Goal: Information Seeking & Learning: Learn about a topic

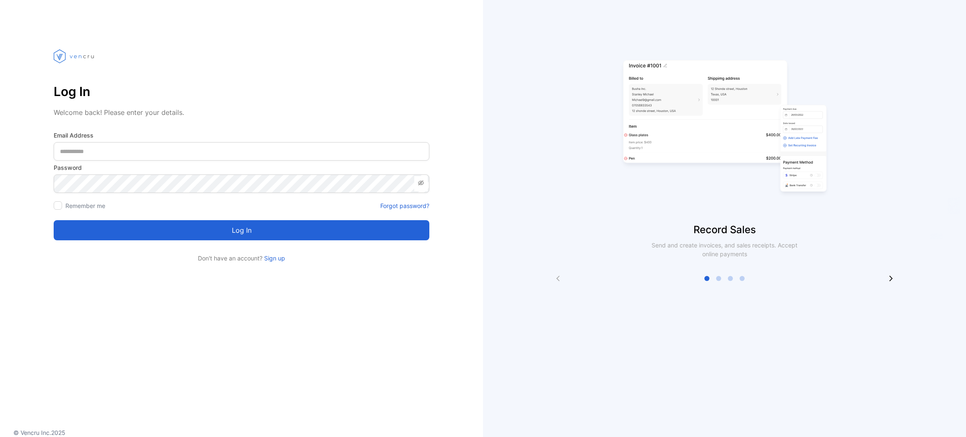
click at [60, 203] on div at bounding box center [58, 205] width 8 height 8
click at [64, 208] on div "Remember me" at bounding box center [80, 205] width 52 height 9
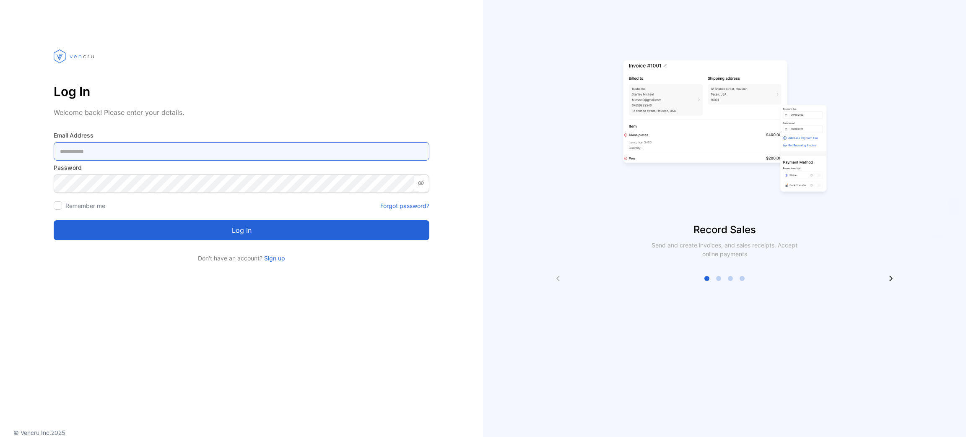
click at [105, 151] on Address-inputemail "email" at bounding box center [242, 151] width 376 height 18
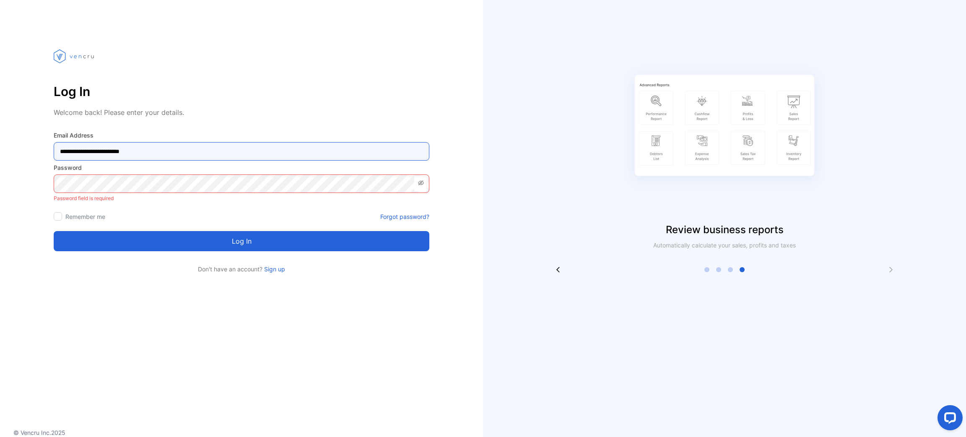
type Address-inputemail "**********"
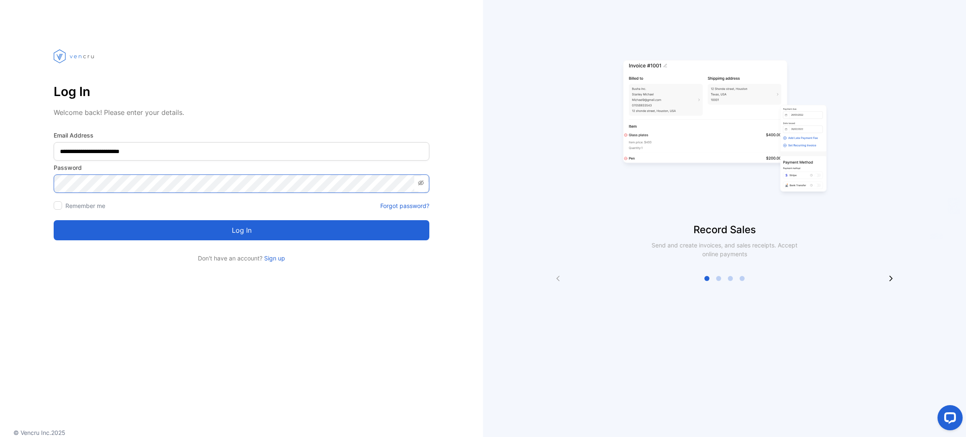
click at [54, 220] on button "Log in" at bounding box center [242, 230] width 376 height 20
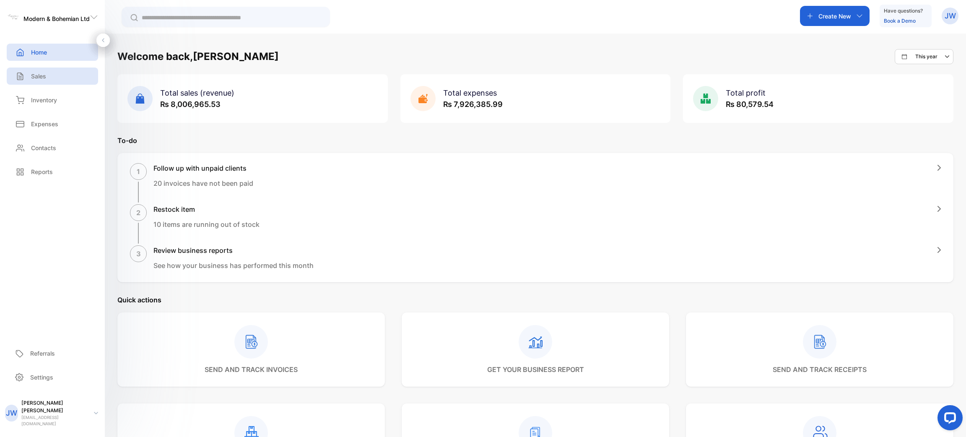
click at [62, 76] on div "Sales" at bounding box center [52, 76] width 91 height 17
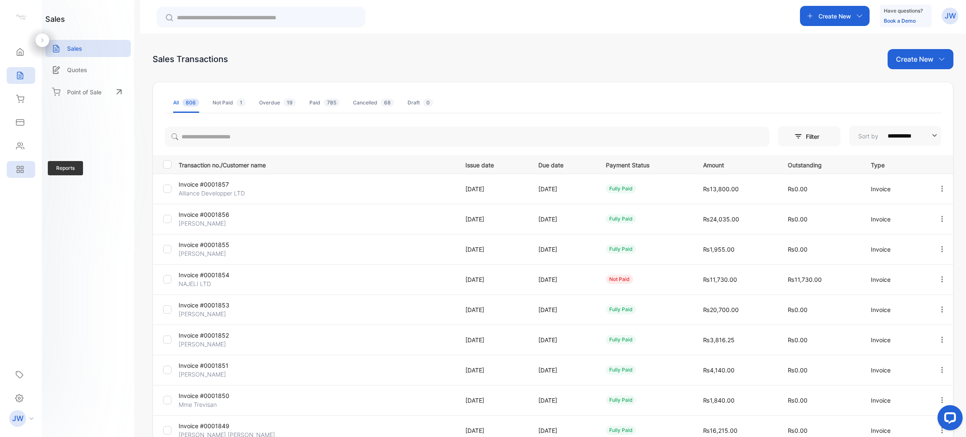
click at [29, 166] on div "Reports" at bounding box center [21, 169] width 29 height 17
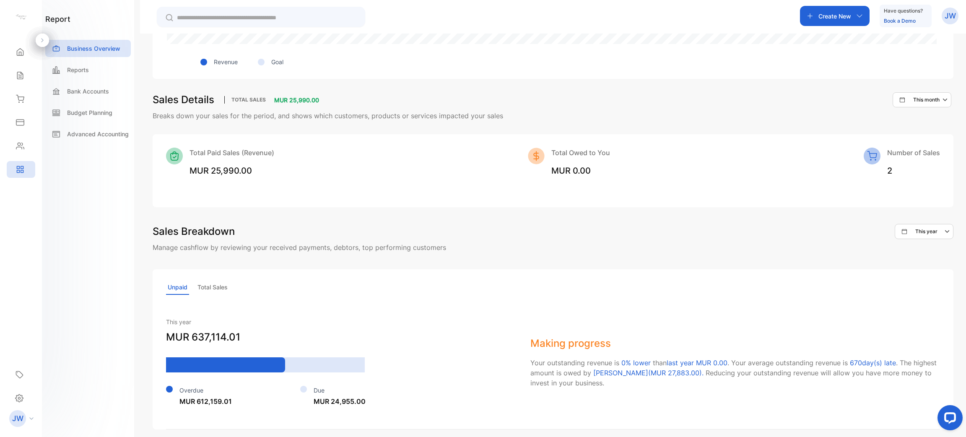
scroll to position [535, 0]
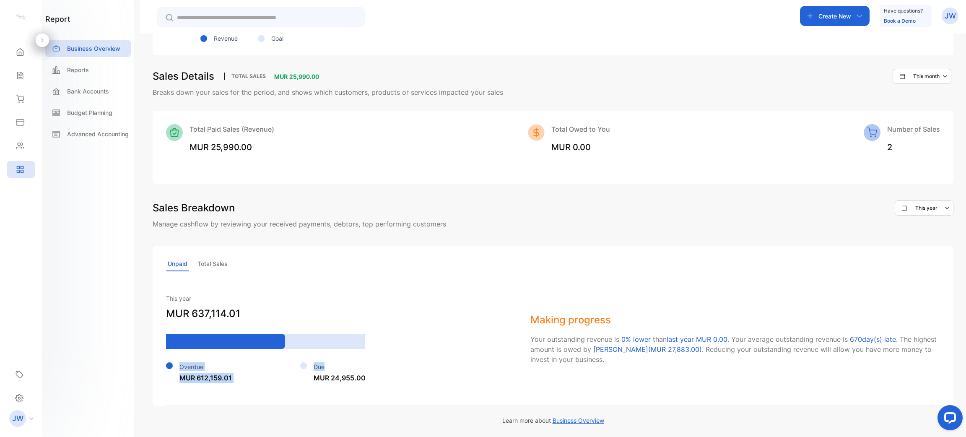
drag, startPoint x: 160, startPoint y: 367, endPoint x: 333, endPoint y: 363, distance: 173.2
click at [332, 363] on div "Unpaid Total Sales This year MUR 637,114.01 Overdue MUR 612,159.01 Due MUR 24,9…" at bounding box center [553, 326] width 801 height 160
click at [343, 362] on p "Due" at bounding box center [340, 366] width 52 height 9
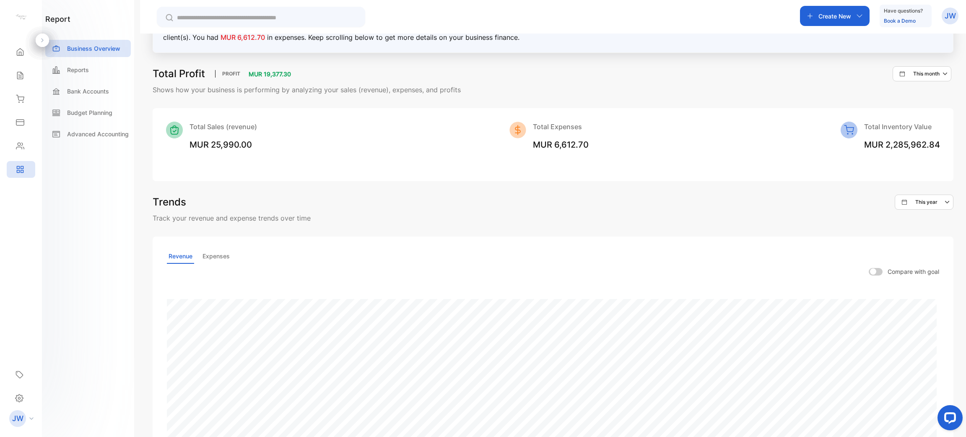
scroll to position [0, 0]
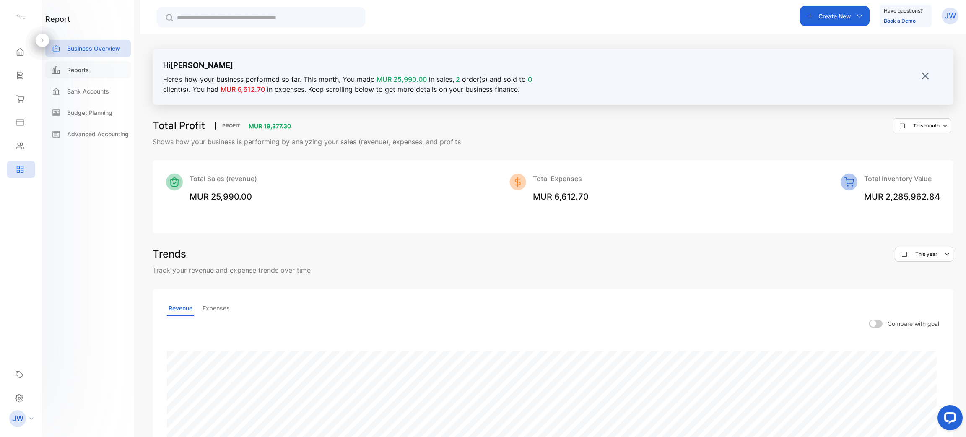
click at [93, 74] on div "Reports" at bounding box center [88, 69] width 86 height 17
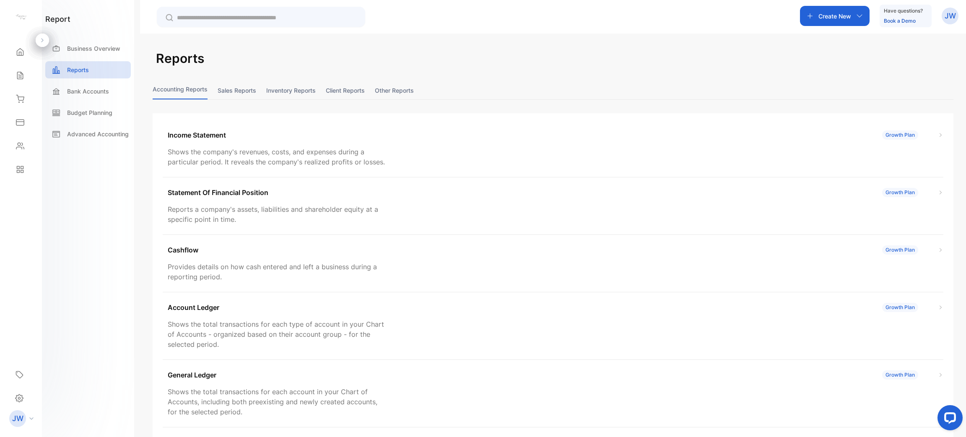
click at [229, 92] on button "Sales reports" at bounding box center [237, 90] width 39 height 18
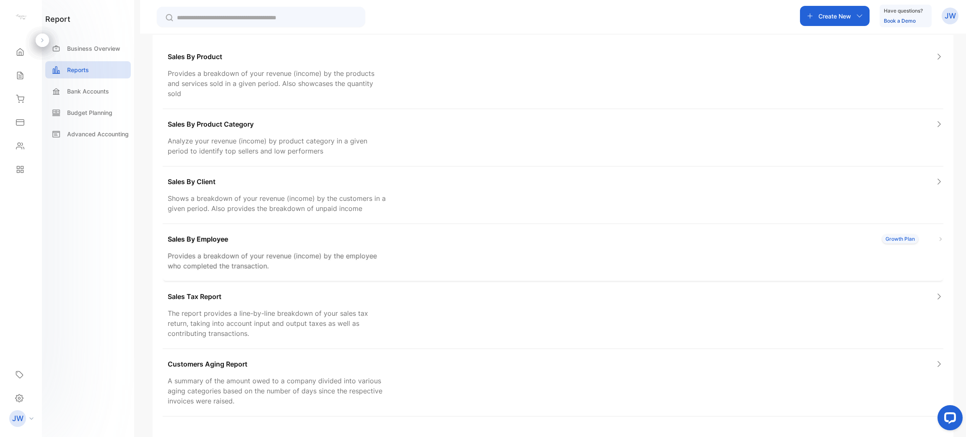
scroll to position [106, 0]
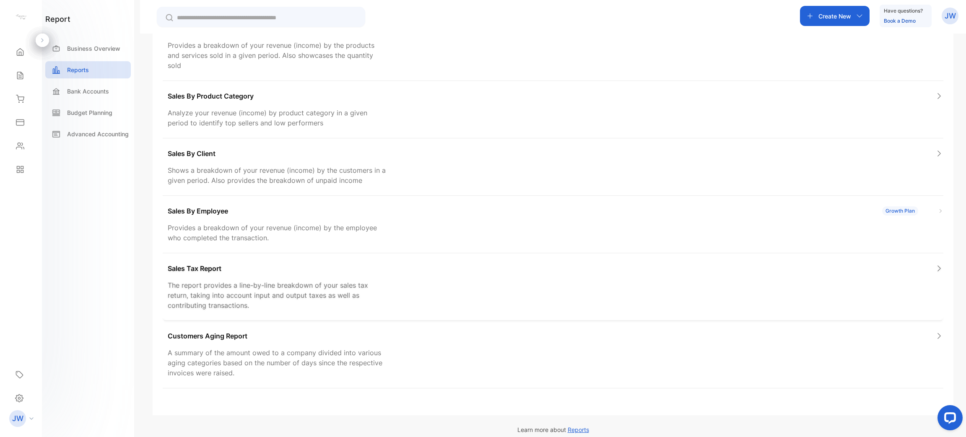
click at [434, 263] on div "Sales Tax Report" at bounding box center [556, 268] width 776 height 10
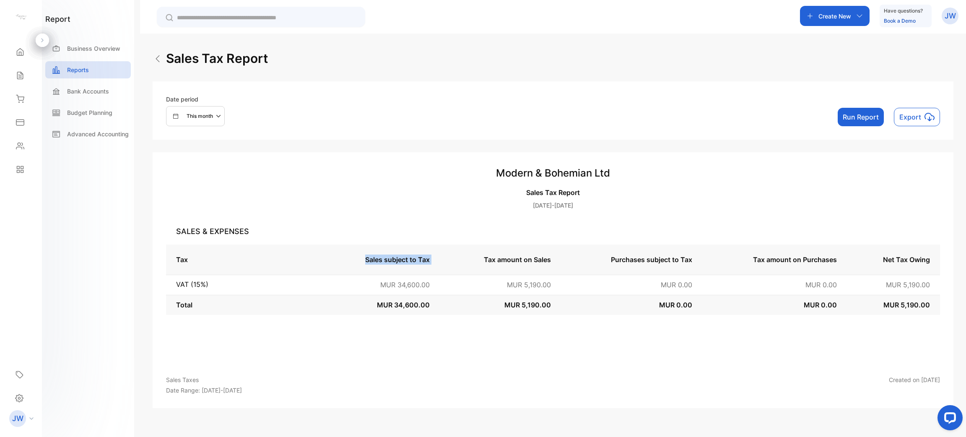
drag, startPoint x: 361, startPoint y: 258, endPoint x: 462, endPoint y: 257, distance: 101.9
click at [462, 257] on tr "Tax Sales subject to Tax Tax amount on Sales Purchases subject to Tax Tax amoun…" at bounding box center [553, 259] width 774 height 30
click at [514, 258] on td "Tax amount on Sales" at bounding box center [500, 259] width 121 height 30
drag, startPoint x: 471, startPoint y: 258, endPoint x: 690, endPoint y: 258, distance: 218.9
click at [690, 258] on tr "Tax Sales subject to Tax Tax amount on Sales Purchases subject to Tax Tax amoun…" at bounding box center [553, 259] width 774 height 30
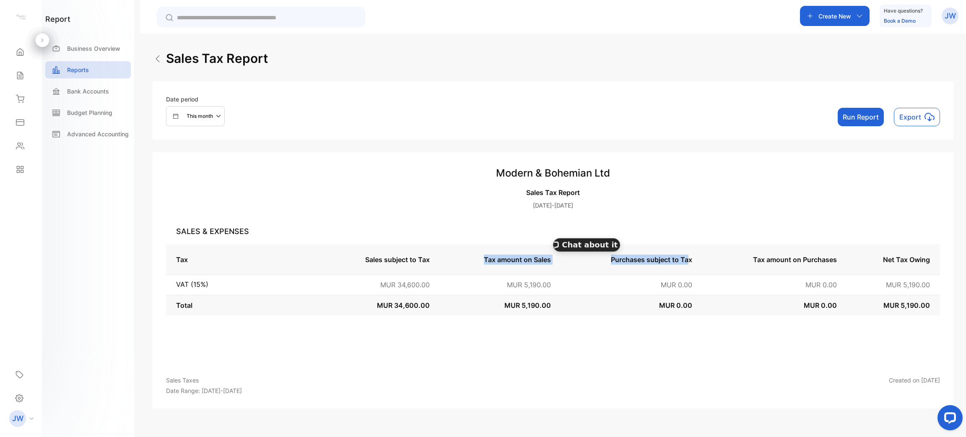
click at [579, 259] on td "Purchases subject to Tax" at bounding box center [631, 259] width 141 height 30
drag, startPoint x: 222, startPoint y: 120, endPoint x: 217, endPoint y: 125, distance: 7.1
click at [220, 119] on icon "button" at bounding box center [219, 116] width 10 height 10
click at [198, 145] on p "This year" at bounding box center [193, 144] width 22 height 8
click at [869, 119] on button "Run Report" at bounding box center [861, 117] width 46 height 18
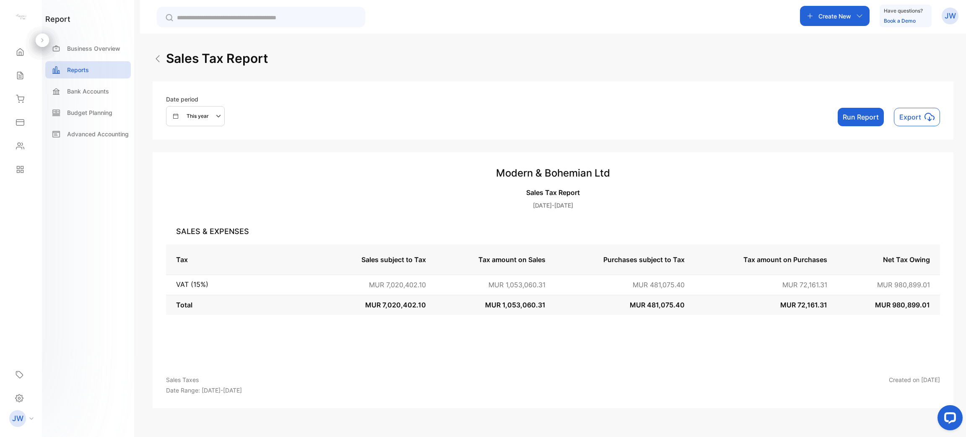
click at [858, 120] on button "Run Report" at bounding box center [861, 117] width 46 height 18
drag, startPoint x: 407, startPoint y: 286, endPoint x: 480, endPoint y: 286, distance: 73.4
click at [480, 286] on tr "VAT (15%) MUR 7,020,402.10 MUR 1,053,060.31 MUR 481,075.40 MUR 72,161.31 MUR 98…" at bounding box center [553, 285] width 774 height 20
click at [467, 316] on div "Tax Sales subject to Tax Tax amount on Sales Purchases subject to Tax Tax amoun…" at bounding box center [553, 303] width 774 height 118
click at [87, 73] on p "Reports" at bounding box center [78, 69] width 22 height 9
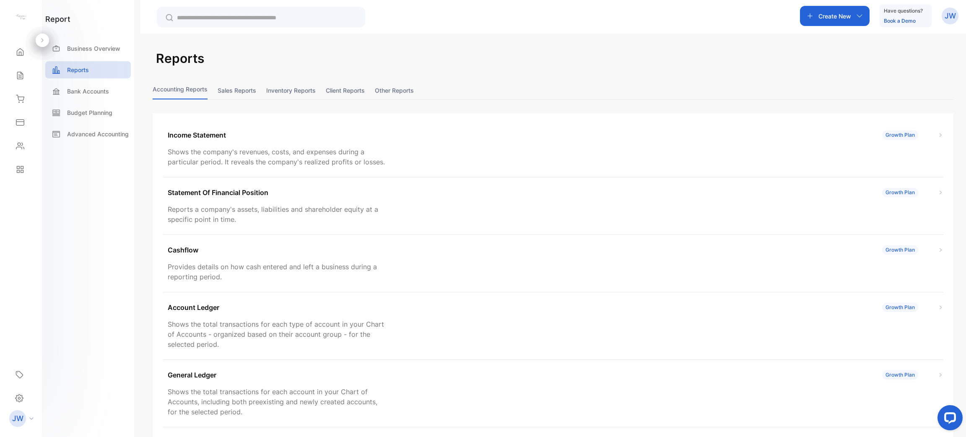
click at [250, 94] on button "Sales reports" at bounding box center [237, 90] width 39 height 18
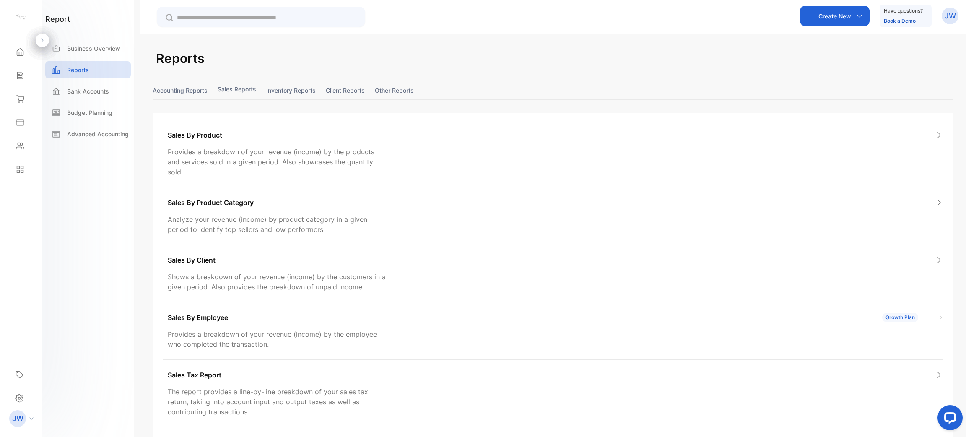
click at [293, 92] on button "Inventory reports" at bounding box center [290, 90] width 49 height 18
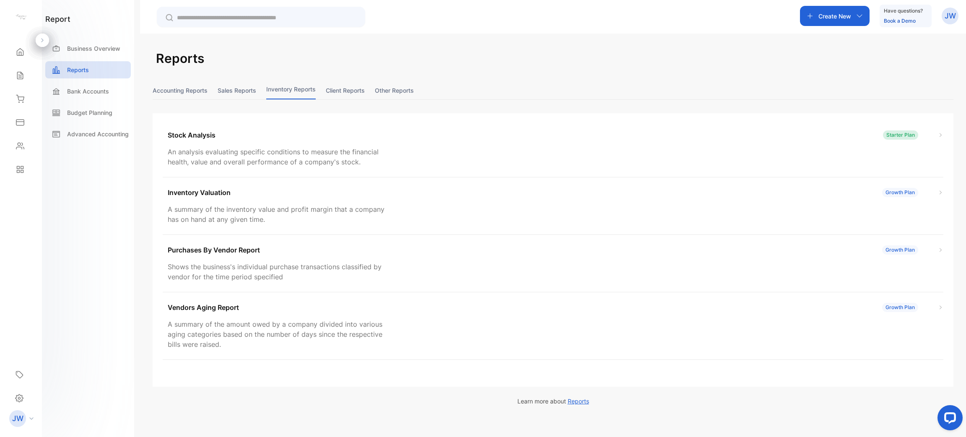
click at [240, 91] on button "Sales reports" at bounding box center [237, 90] width 39 height 18
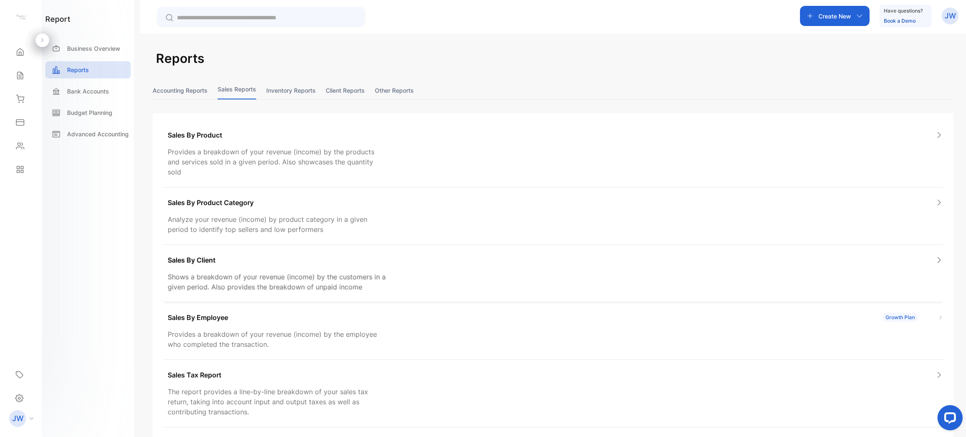
click at [470, 255] on div "Sales By Client" at bounding box center [556, 260] width 776 height 10
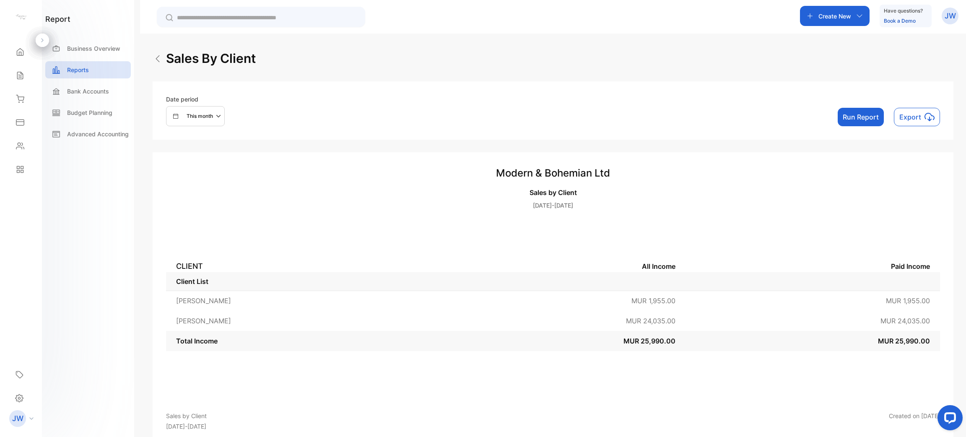
click at [201, 113] on p "This month" at bounding box center [200, 116] width 26 height 8
click at [189, 145] on p "This year" at bounding box center [193, 144] width 22 height 8
click at [856, 116] on button "Run Report" at bounding box center [861, 117] width 46 height 18
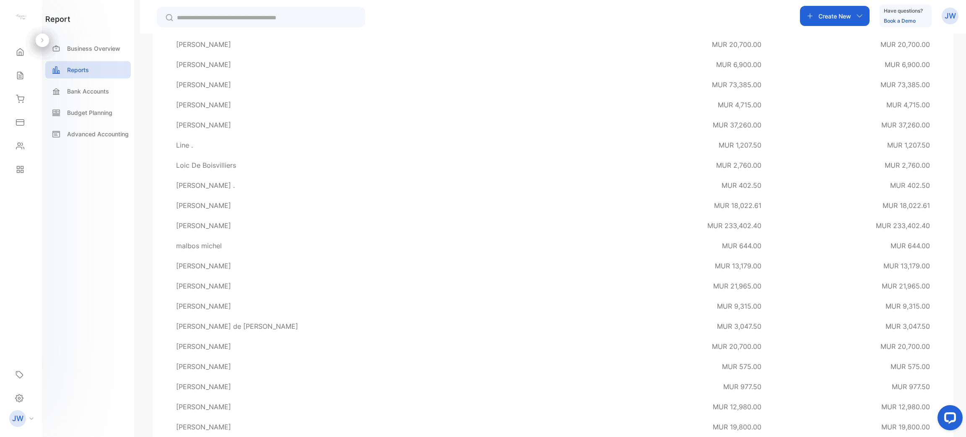
scroll to position [3011, 0]
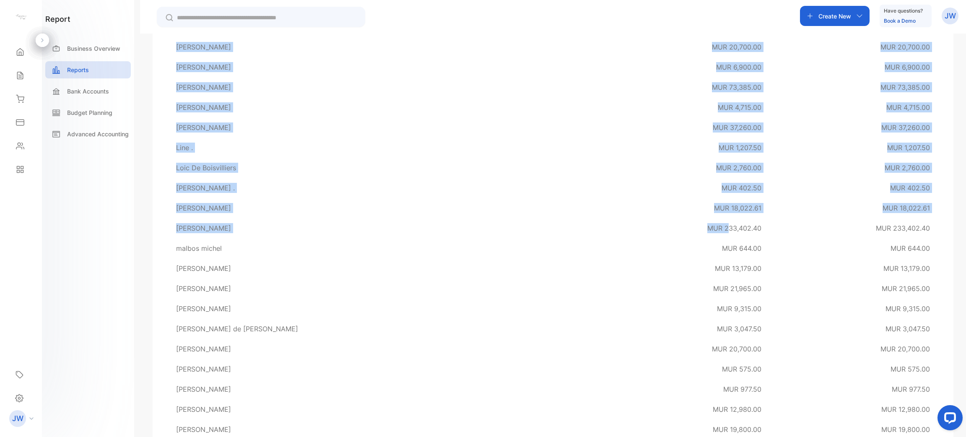
drag, startPoint x: 722, startPoint y: 226, endPoint x: 439, endPoint y: 225, distance: 282.2
click at [185, 221] on tr "Maguy Gassian MUR 233,402.40 MUR 233,402.40" at bounding box center [553, 228] width 774 height 20
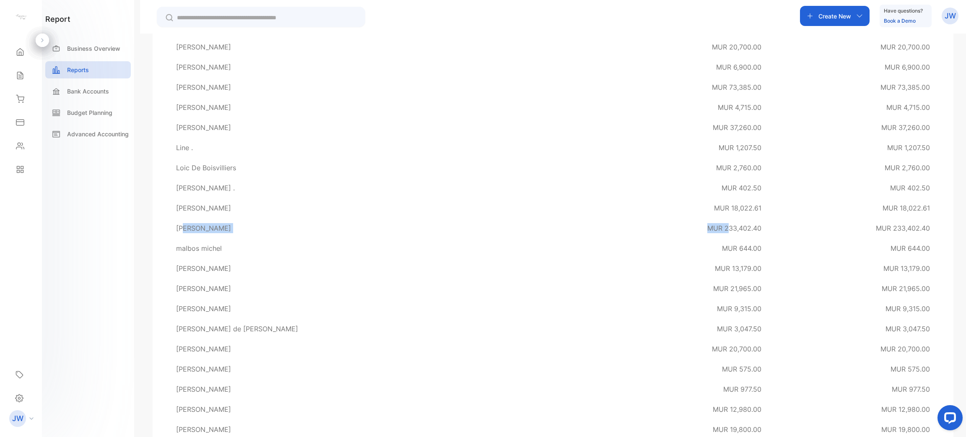
click at [439, 225] on td "[PERSON_NAME]" at bounding box center [380, 228] width 428 height 20
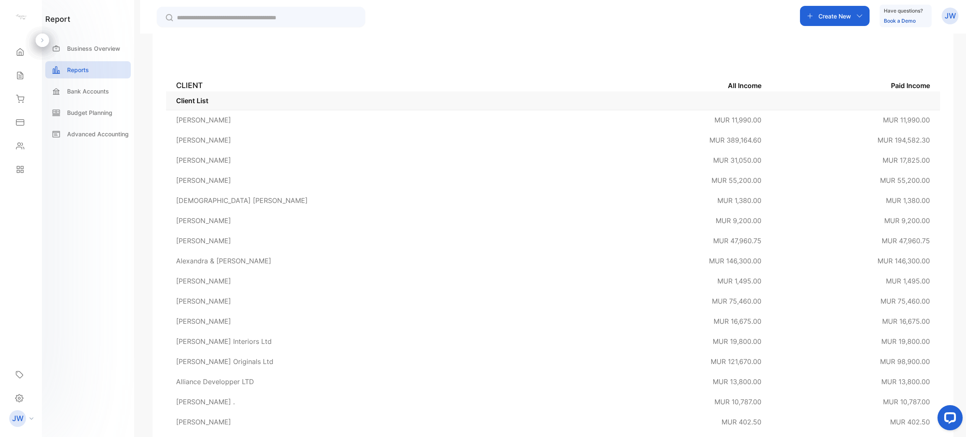
scroll to position [0, 0]
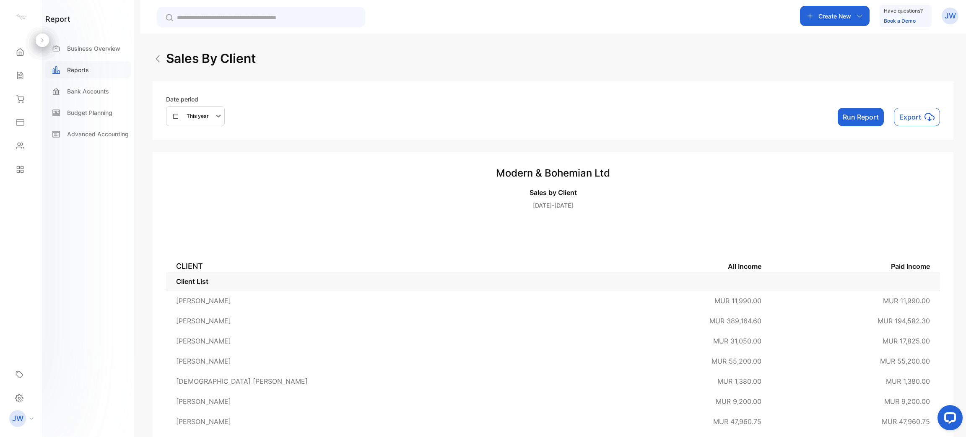
click at [95, 72] on div "Reports" at bounding box center [88, 69] width 86 height 17
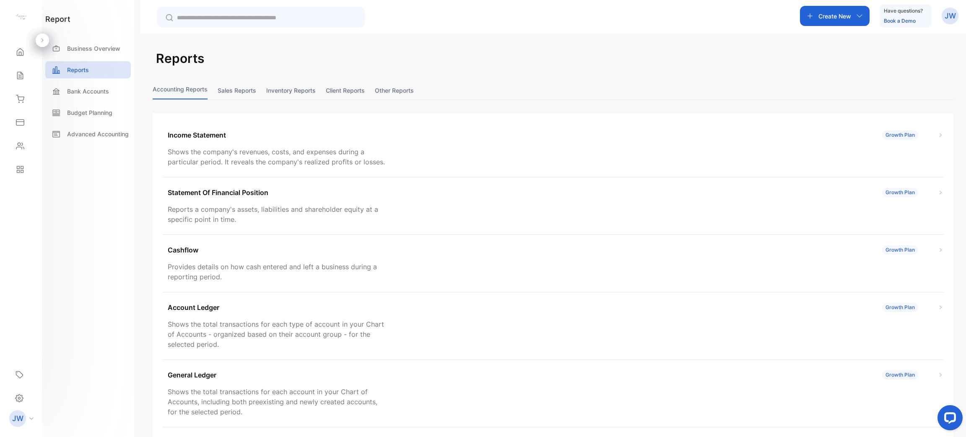
click at [229, 88] on button "Sales reports" at bounding box center [237, 90] width 39 height 18
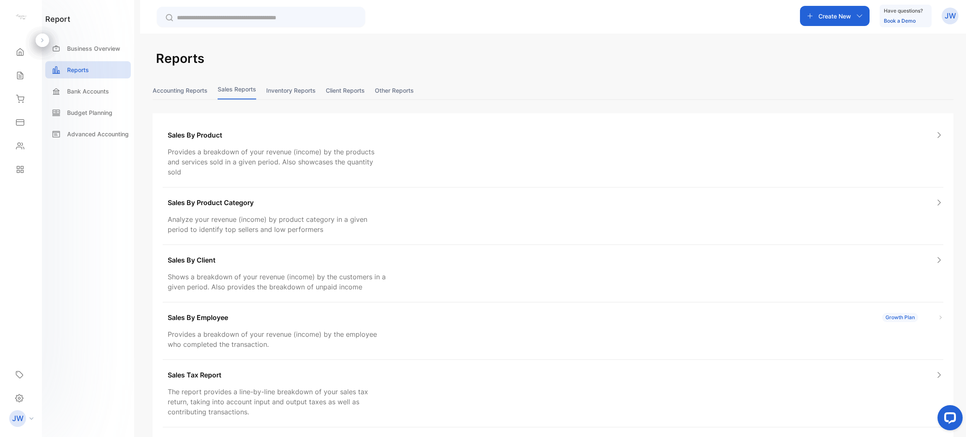
click at [228, 119] on div "Sales By Product Provides a breakdown of your revenue (income) by the products …" at bounding box center [553, 317] width 801 height 408
click at [226, 143] on div "Sales By Product Provides a breakdown of your revenue (income) by the products …" at bounding box center [553, 154] width 781 height 68
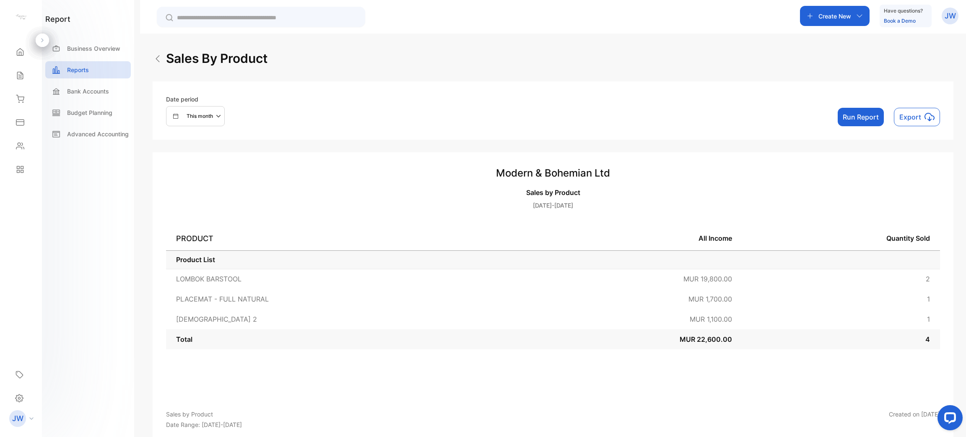
click at [205, 108] on button "This month" at bounding box center [195, 116] width 59 height 20
click at [195, 145] on p "This year" at bounding box center [193, 144] width 22 height 8
click at [872, 115] on button "Run Report" at bounding box center [861, 117] width 46 height 18
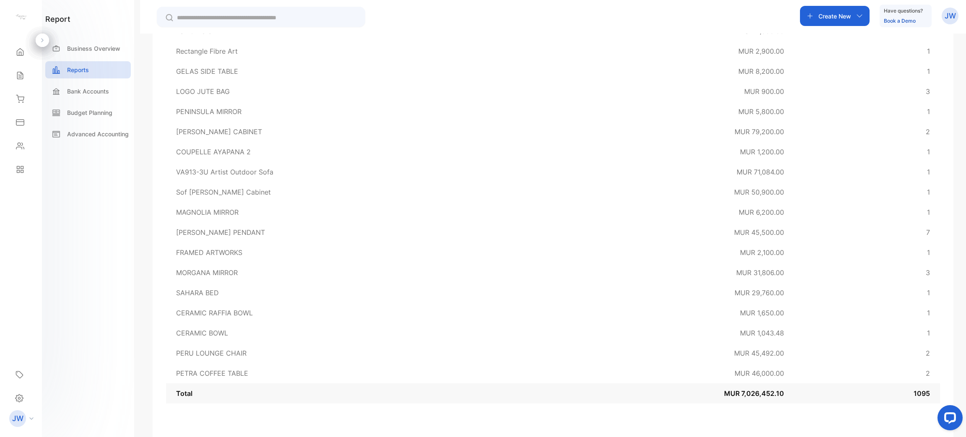
scroll to position [7424, 0]
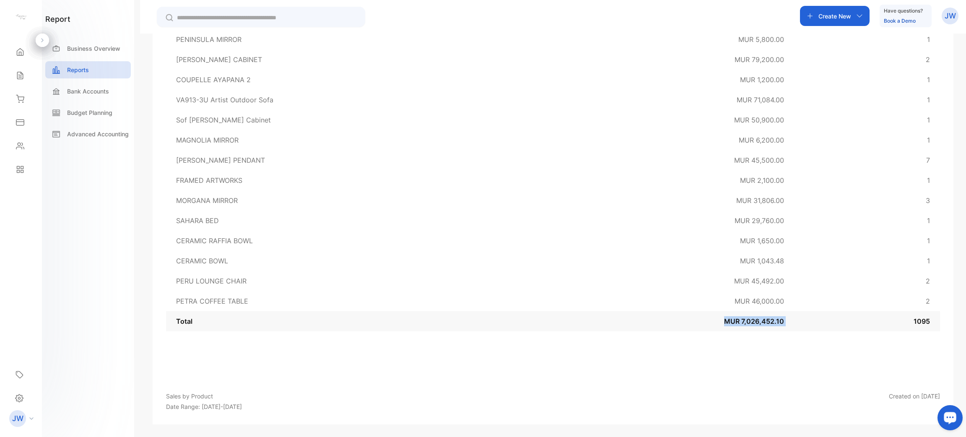
drag, startPoint x: 708, startPoint y: 319, endPoint x: 839, endPoint y: 319, distance: 131.2
click at [839, 319] on tr "Total MUR 7,026,452.10 1095" at bounding box center [553, 321] width 774 height 20
click at [794, 318] on td "1095" at bounding box center [867, 321] width 146 height 20
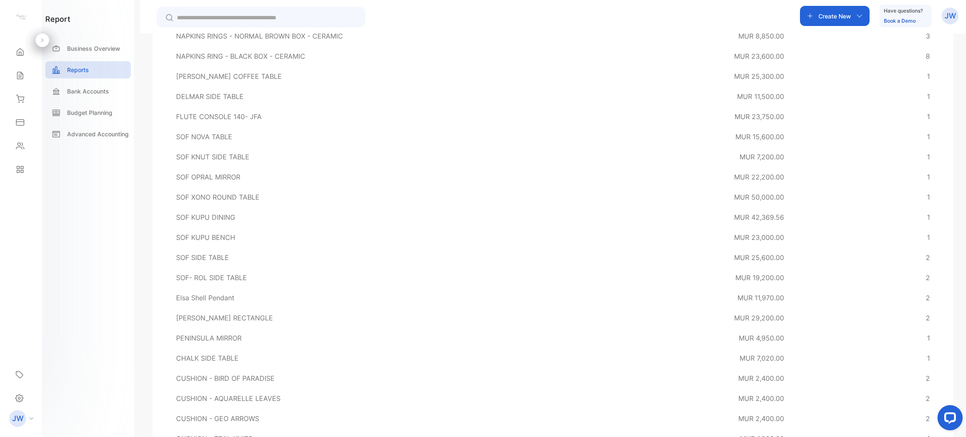
scroll to position [5474, 0]
click at [78, 76] on div "Reports" at bounding box center [88, 69] width 86 height 17
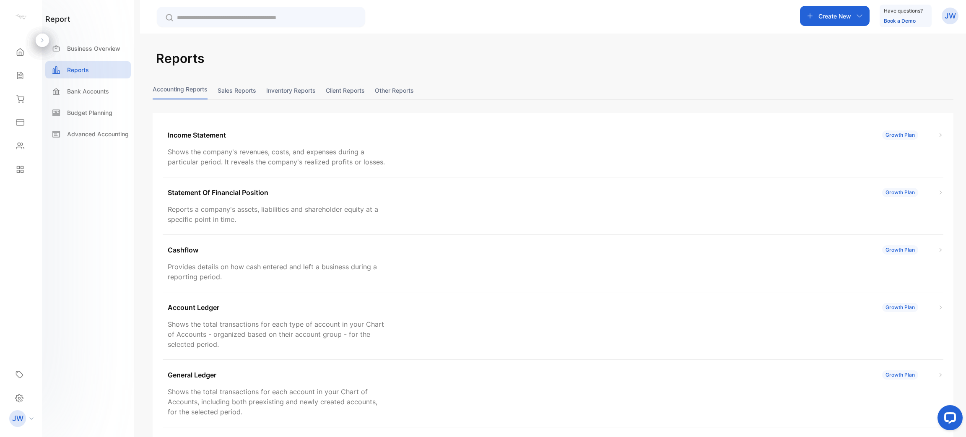
click at [247, 94] on button "Sales reports" at bounding box center [237, 90] width 39 height 18
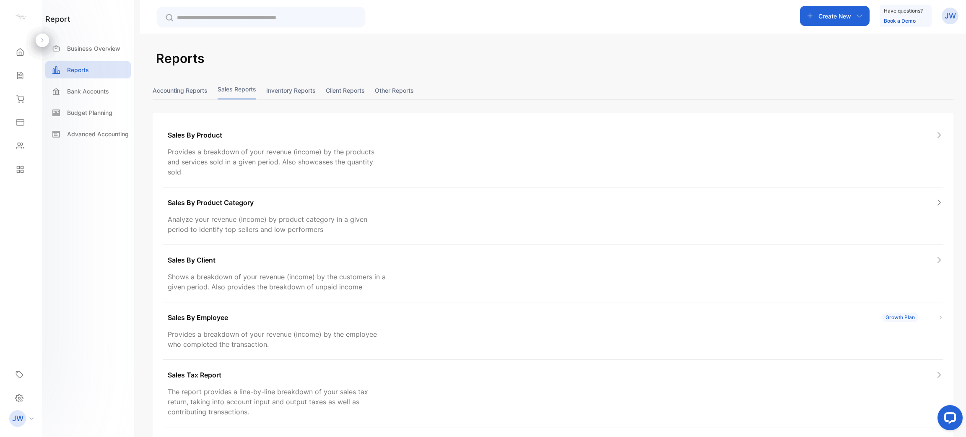
click at [339, 90] on button "Client reports" at bounding box center [345, 90] width 39 height 18
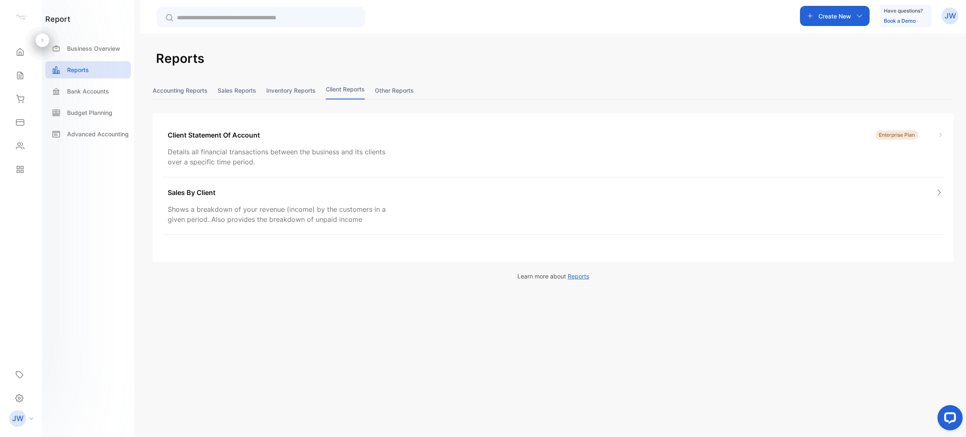
click at [400, 85] on button "Other reports" at bounding box center [394, 90] width 39 height 18
click at [296, 83] on button "Inventory reports" at bounding box center [290, 90] width 49 height 18
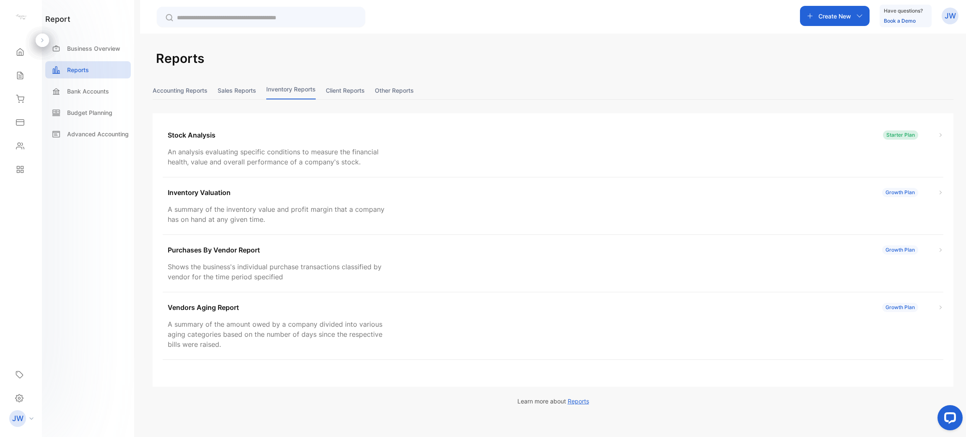
click at [240, 88] on button "Sales reports" at bounding box center [237, 90] width 39 height 18
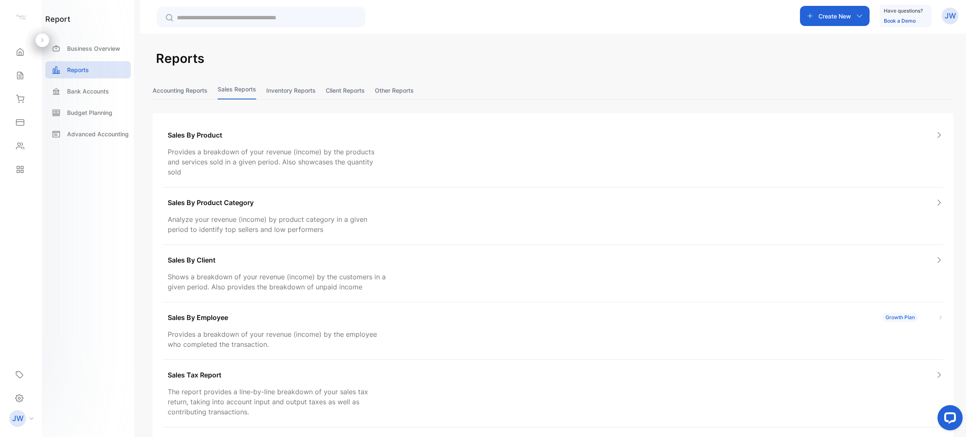
click at [187, 86] on button "Accounting Reports" at bounding box center [180, 90] width 55 height 18
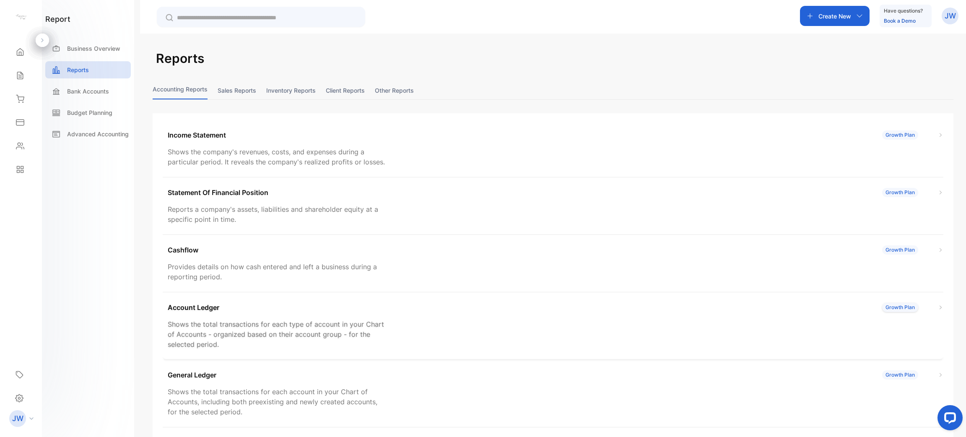
scroll to position [106, 0]
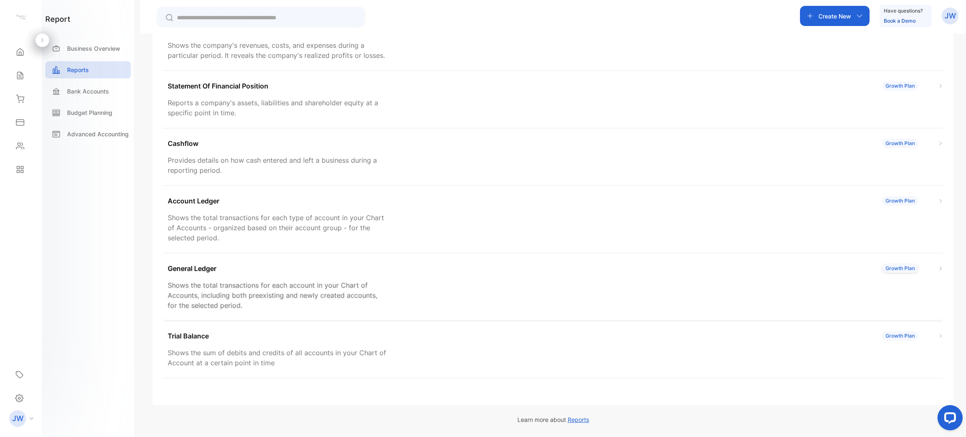
click at [423, 299] on div "General Ledger Growth Plan Shows the total transactions for each account in you…" at bounding box center [553, 287] width 781 height 68
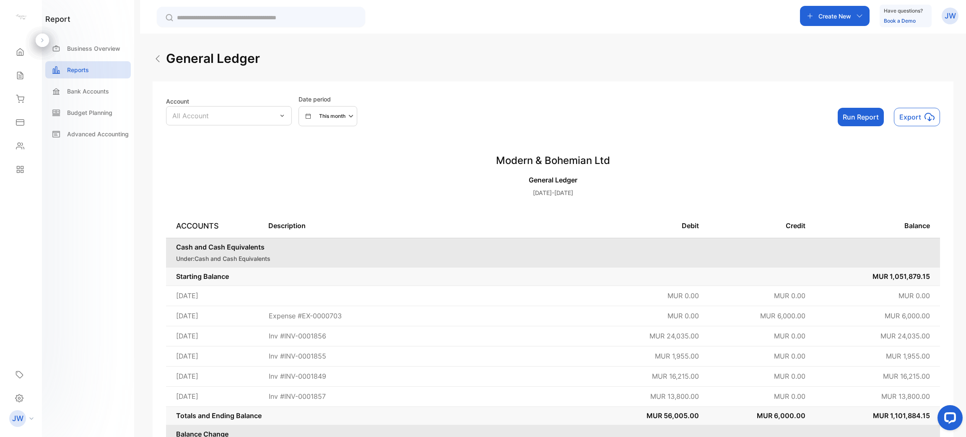
click at [284, 119] on div "All Account" at bounding box center [229, 115] width 126 height 19
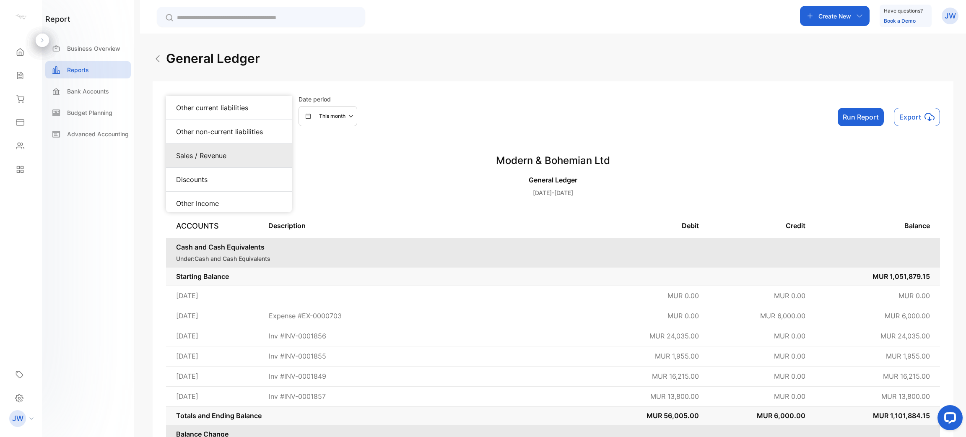
click at [251, 153] on div "Sales / Revenue" at bounding box center [229, 156] width 106 height 10
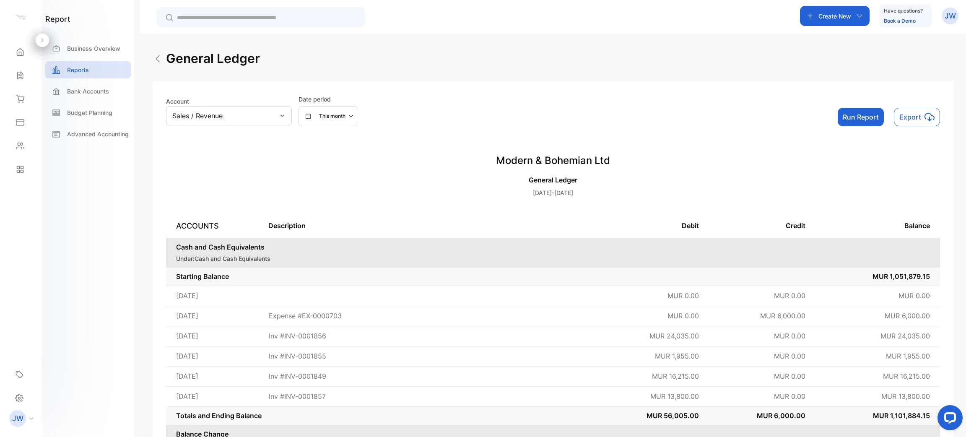
click at [348, 122] on button "This month" at bounding box center [328, 116] width 59 height 20
click at [325, 142] on p "This year" at bounding box center [325, 144] width 22 height 8
click at [853, 121] on button "Run Report" at bounding box center [861, 117] width 46 height 18
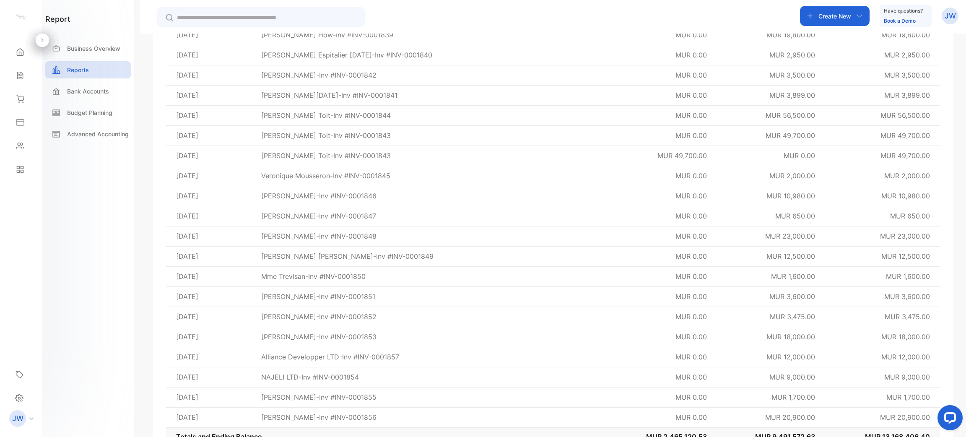
scroll to position [9756, 0]
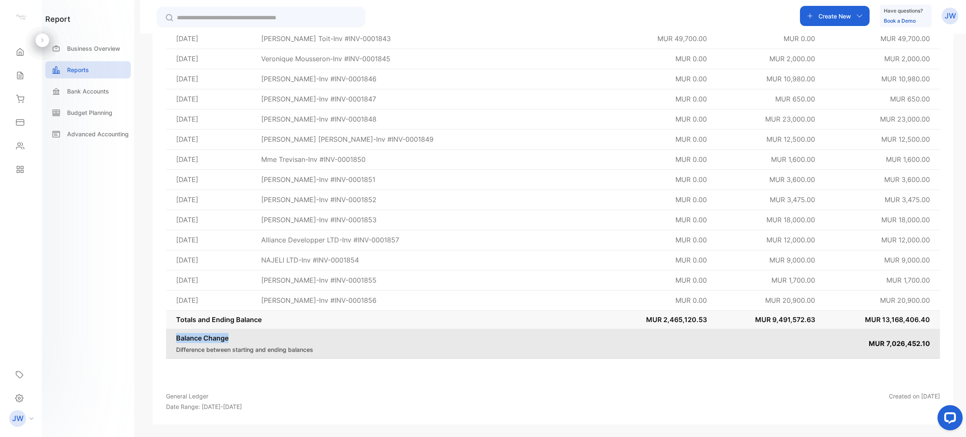
drag, startPoint x: 170, startPoint y: 341, endPoint x: 239, endPoint y: 341, distance: 68.8
click at [239, 341] on td "Balance Change Difference between starting and ending balances" at bounding box center [495, 343] width 659 height 29
click at [220, 326] on button "Chat about it" at bounding box center [202, 323] width 67 height 13
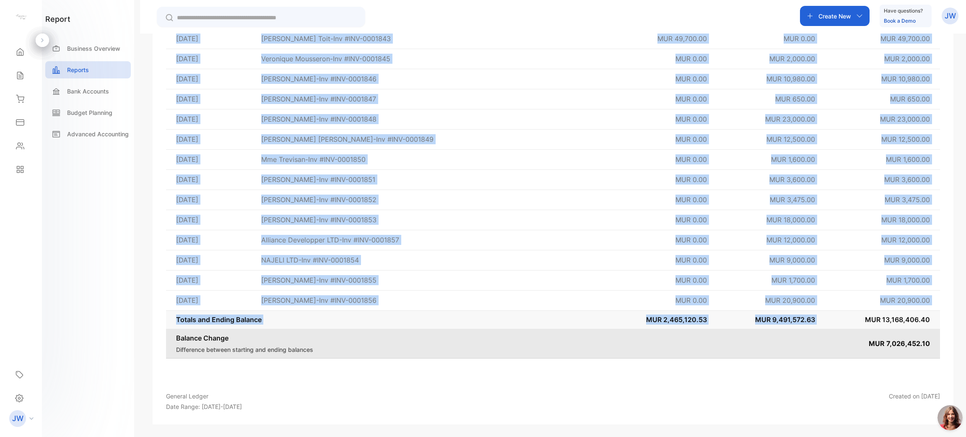
drag, startPoint x: 864, startPoint y: 319, endPoint x: 965, endPoint y: 319, distance: 101.5
click at [965, 319] on div "General Ledger Account Sales / Revenue Date period This year Run Report Export …" at bounding box center [553, 252] width 826 height 437
click at [771, 335] on p "Balance Change" at bounding box center [495, 338] width 639 height 10
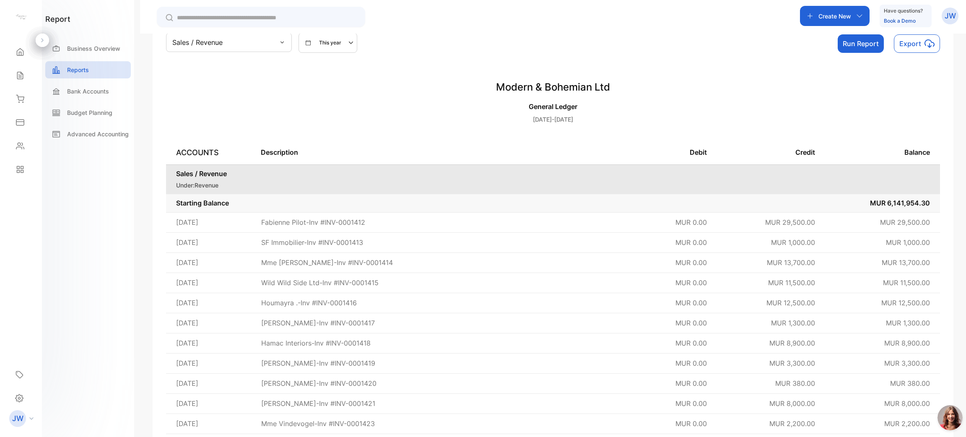
scroll to position [0, 0]
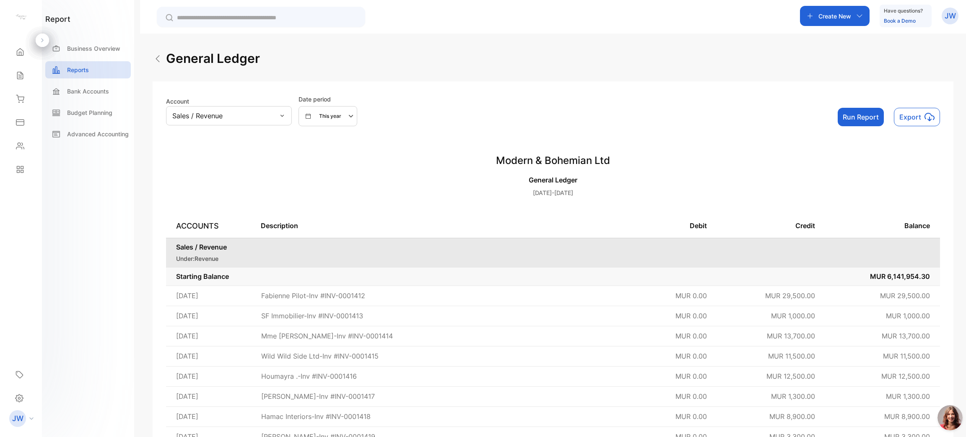
click at [331, 121] on div "This year" at bounding box center [331, 116] width 51 height 10
click at [327, 201] on div "Custom" at bounding box center [323, 194] width 49 height 17
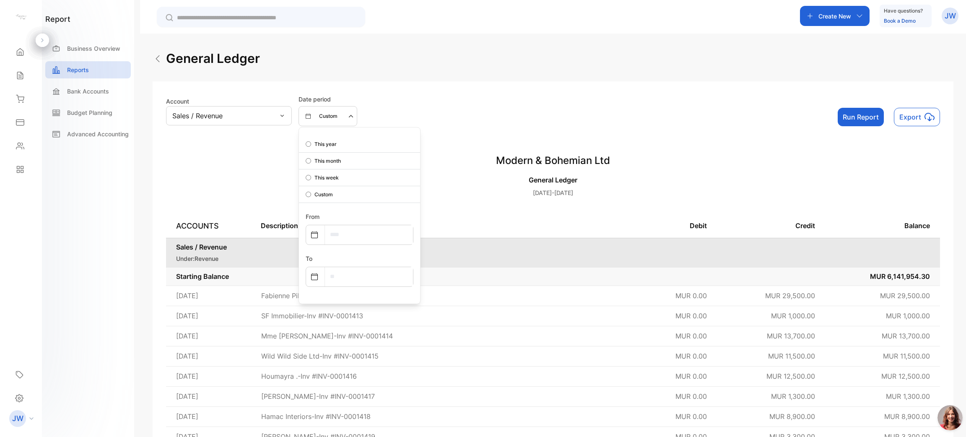
click at [377, 238] on input "text" at bounding box center [369, 234] width 88 height 19
select select "*"
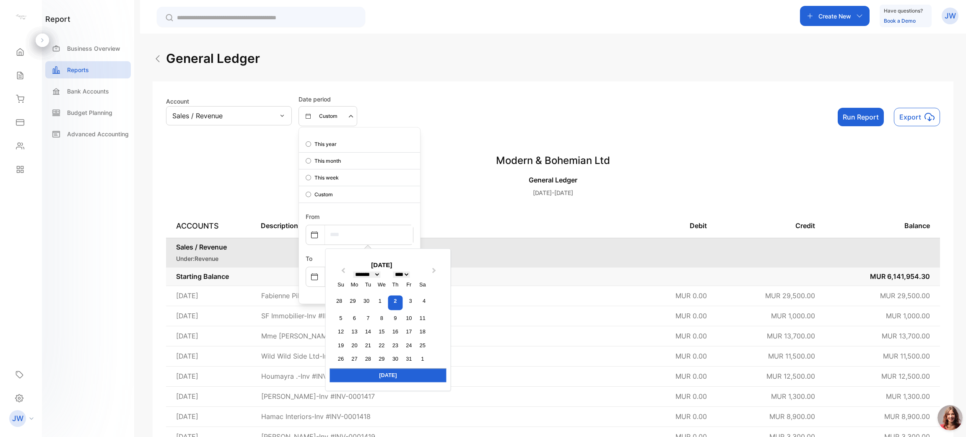
click at [408, 276] on select "**** **** **** **** **** **** **** **** **** **** **** **** **** **** **** ****…" at bounding box center [401, 274] width 17 height 6
select select "****"
click at [395, 271] on select "**** **** **** **** **** **** **** **** **** **** **** **** **** **** **** ****…" at bounding box center [401, 274] width 17 height 6
click at [366, 271] on div "******* ******** ***** ***** *** **** **** ****** ********* ******* ******** **…" at bounding box center [366, 274] width 27 height 8
click at [368, 269] on div "[DATE]" at bounding box center [382, 265] width 104 height 10
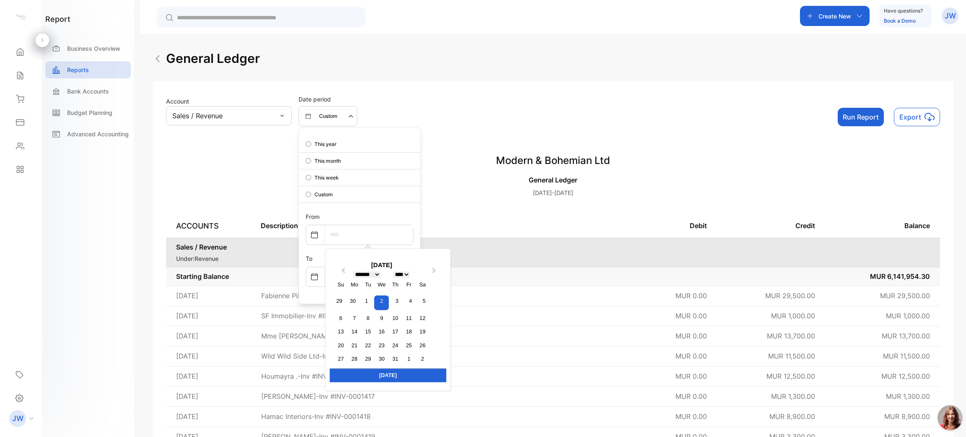
click at [368, 274] on select "******* ******** ***** ***** *** **** **** ****** ********* ******* ******** **…" at bounding box center [366, 274] width 27 height 6
select select "*"
click at [353, 271] on select "******* ******** ***** ***** *** **** **** ****** ********* ******* ******** **…" at bounding box center [366, 274] width 27 height 6
click at [353, 303] on div "1" at bounding box center [352, 301] width 11 height 11
type input "**********"
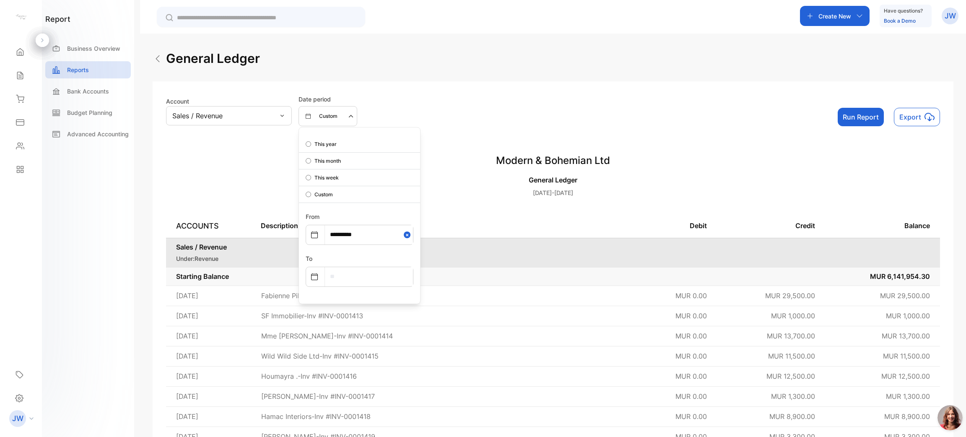
click at [359, 280] on input "text" at bounding box center [369, 276] width 88 height 19
select select "*"
select select "****"
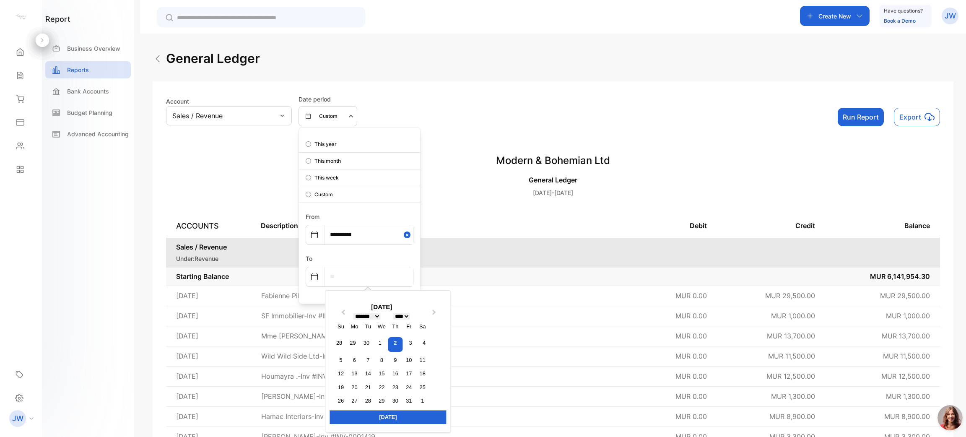
click at [364, 316] on select "******* ******** ***** ***** *** **** **** ****** ********* ******* ******** **…" at bounding box center [366, 316] width 27 height 6
select select "**"
click at [353, 313] on select "******* ******** ***** ***** *** **** **** ****** ********* ******* ******** **…" at bounding box center [366, 316] width 27 height 6
click at [410, 313] on select "**** **** **** **** **** **** **** **** **** **** **** **** **** **** **** ****…" at bounding box center [401, 316] width 17 height 6
select select "****"
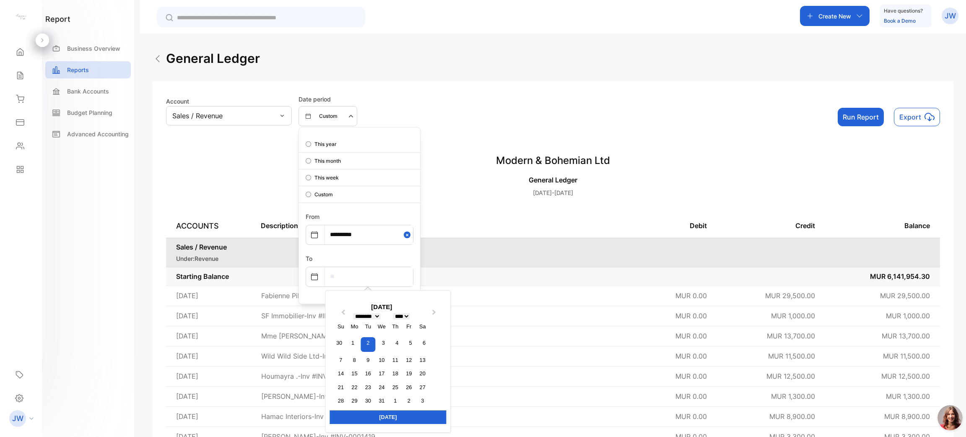
click at [395, 313] on select "**** **** **** **** **** **** **** **** **** **** **** **** **** **** **** ****…" at bounding box center [401, 316] width 17 height 6
click at [367, 402] on div "31" at bounding box center [367, 400] width 11 height 11
type input "**********"
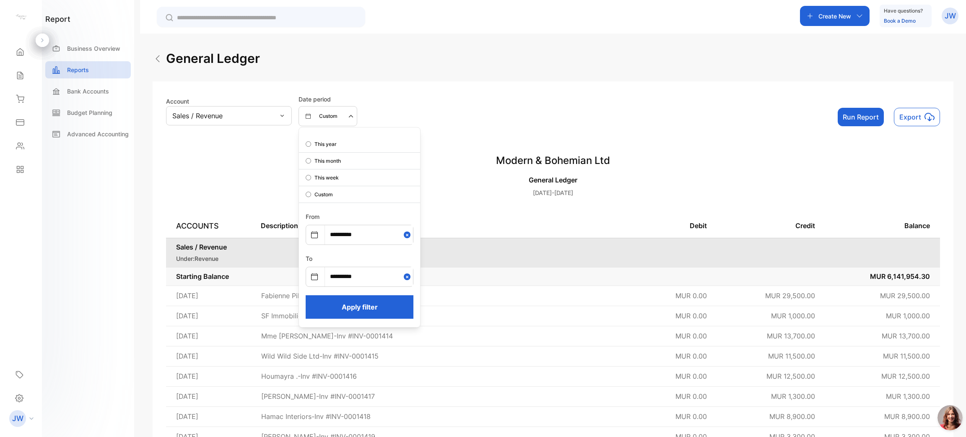
click at [371, 310] on button "Apply filter" at bounding box center [360, 306] width 108 height 23
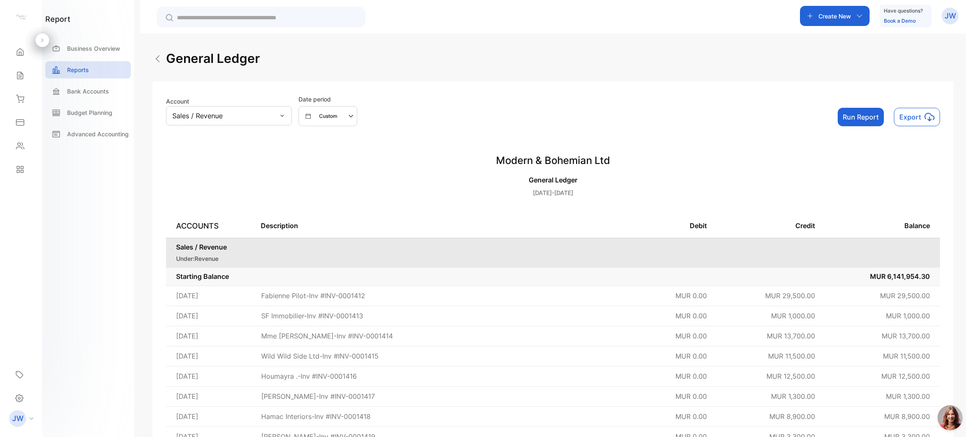
click at [852, 113] on button "Run Report" at bounding box center [861, 117] width 46 height 18
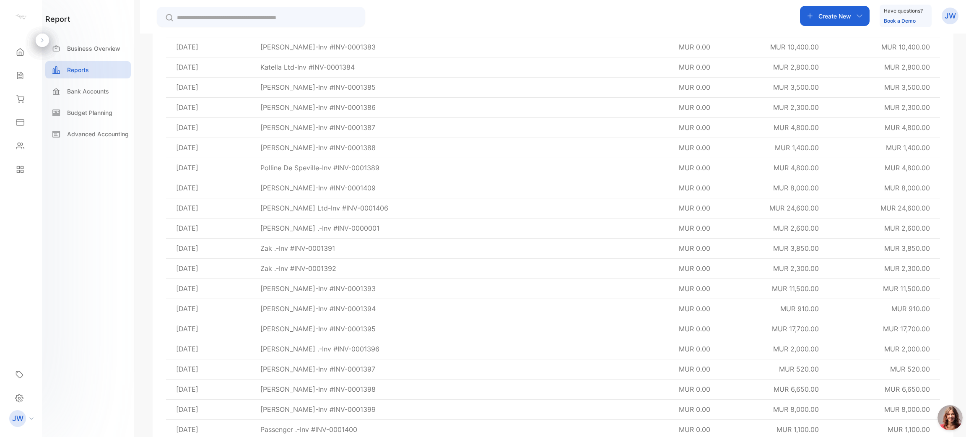
scroll to position [9132, 0]
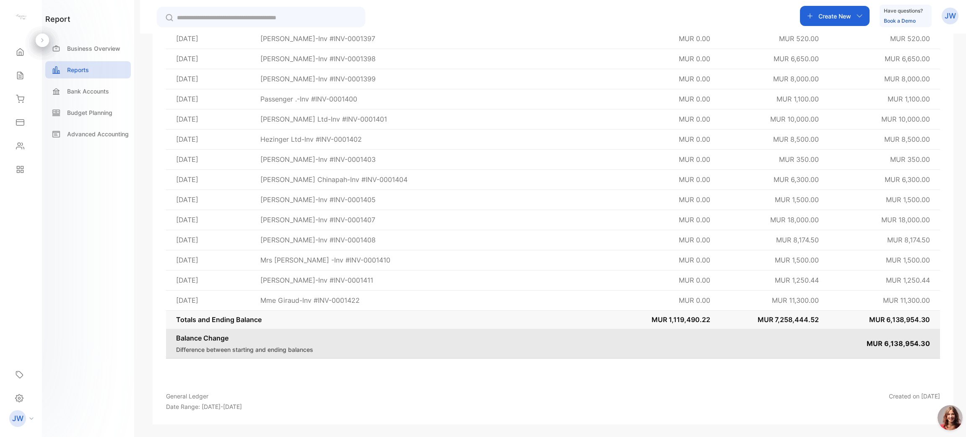
drag, startPoint x: 965, startPoint y: 45, endPoint x: 32, endPoint y: 29, distance: 933.0
drag, startPoint x: 646, startPoint y: 321, endPoint x: 737, endPoint y: 321, distance: 91.0
click at [737, 321] on tr "Totals and Ending Balance MUR 1,119,490.22 MUR 7,258,444.52 MUR 6,138,954.30" at bounding box center [553, 319] width 774 height 18
drag, startPoint x: 760, startPoint y: 320, endPoint x: 872, endPoint y: 317, distance: 111.6
click at [872, 317] on tr "Totals and Ending Balance MUR 1,119,490.22 MUR 7,258,444.52 MUR 6,138,954.30" at bounding box center [553, 319] width 774 height 18
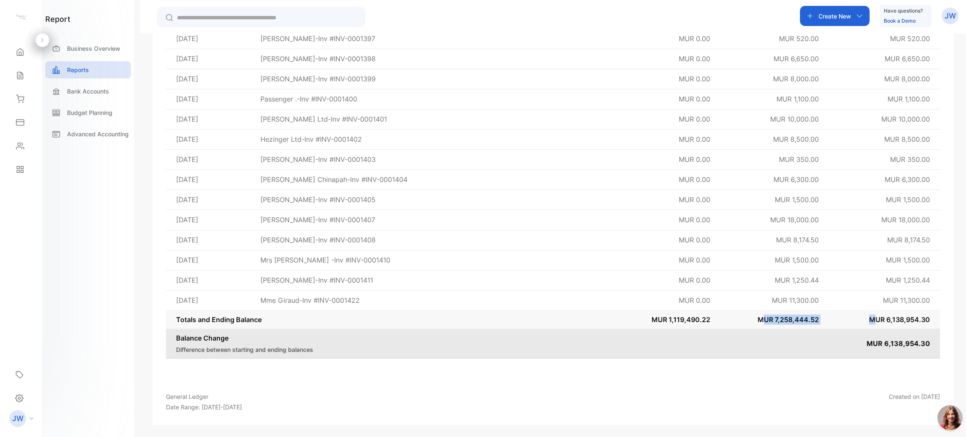
click at [872, 317] on span "MUR 6,138,954.30" at bounding box center [899, 319] width 61 height 8
drag, startPoint x: 965, startPoint y: 428, endPoint x: 963, endPoint y: 142, distance: 286.4
click at [963, 402] on html at bounding box center [948, 419] width 35 height 35
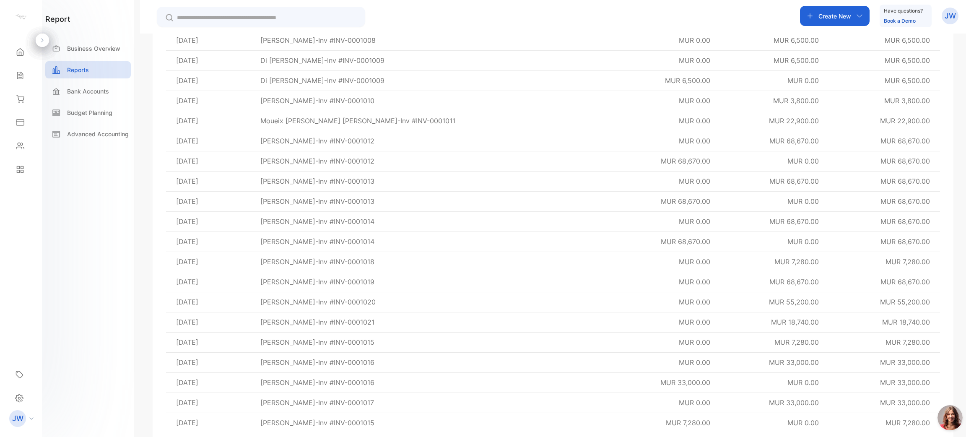
scroll to position [0, 0]
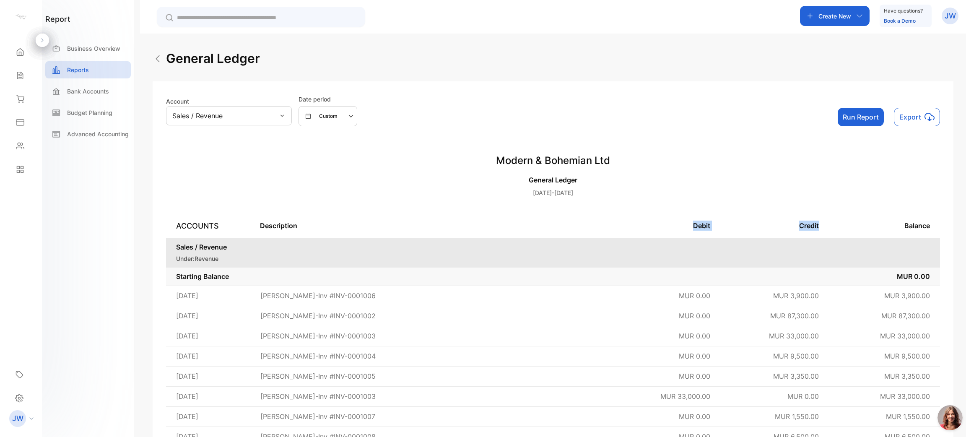
drag, startPoint x: 671, startPoint y: 221, endPoint x: 841, endPoint y: 221, distance: 170.6
click at [841, 221] on thead "ACCOUNTS Description Debit Credit Balance" at bounding box center [553, 226] width 774 height 24
click at [753, 233] on th "Credit" at bounding box center [774, 226] width 109 height 24
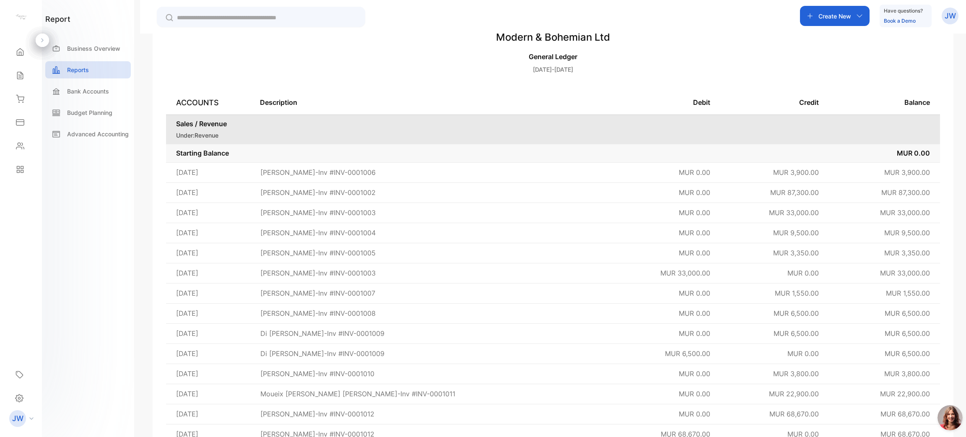
scroll to position [126, 0]
drag, startPoint x: 630, startPoint y: 269, endPoint x: 761, endPoint y: 273, distance: 130.9
click at [761, 273] on tr "[DATE] [PERSON_NAME]-Inv #INV-0001003 MUR 33,000.00 MUR 0.00 MUR 33,000.00" at bounding box center [553, 270] width 774 height 20
click at [761, 273] on p "MUR 0.00" at bounding box center [774, 270] width 88 height 10
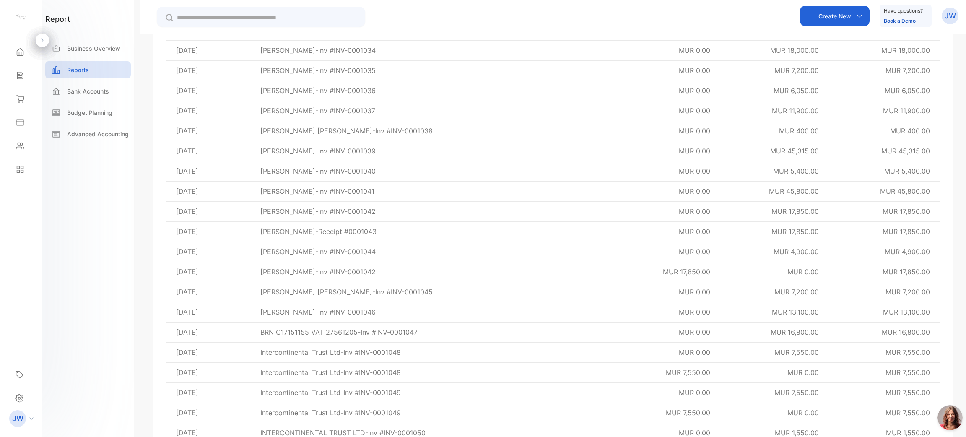
scroll to position [1069, 0]
drag, startPoint x: 713, startPoint y: 231, endPoint x: 612, endPoint y: 231, distance: 101.5
click at [613, 231] on tr "[DATE] [PERSON_NAME]-Inv #INV-0001042 MUR 17,850.00 MUR 0.00 MUR 17,850.00" at bounding box center [553, 233] width 774 height 20
click at [615, 231] on td "MUR 17,850.00" at bounding box center [667, 233] width 105 height 20
drag, startPoint x: 654, startPoint y: 338, endPoint x: 793, endPoint y: 338, distance: 139.6
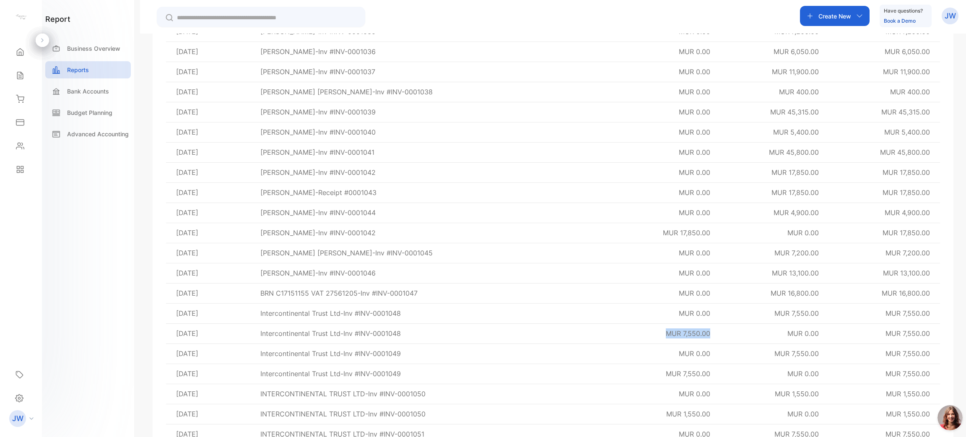
click at [793, 338] on tr "[DATE] Intercontinental Trust Ltd-Inv #INV-0001048 MUR 7,550.00 MUR 0.00 MUR 7,…" at bounding box center [553, 333] width 774 height 20
click at [735, 338] on p "MUR 0.00" at bounding box center [774, 334] width 88 height 10
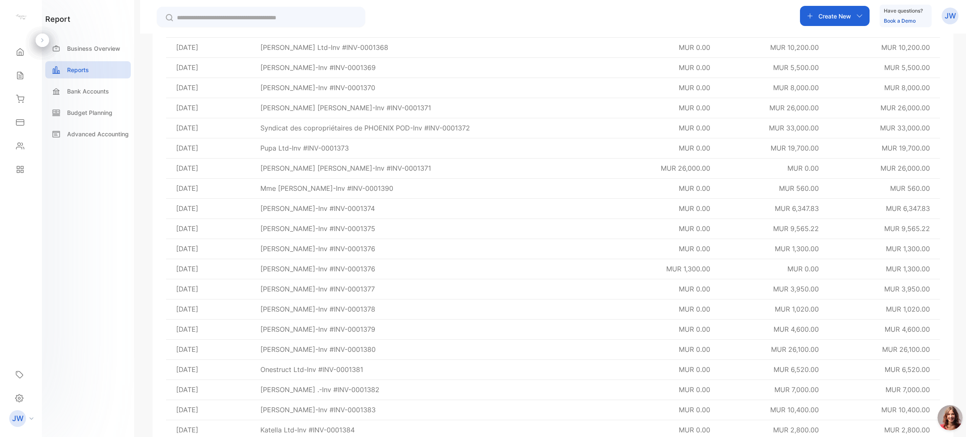
scroll to position [8252, 0]
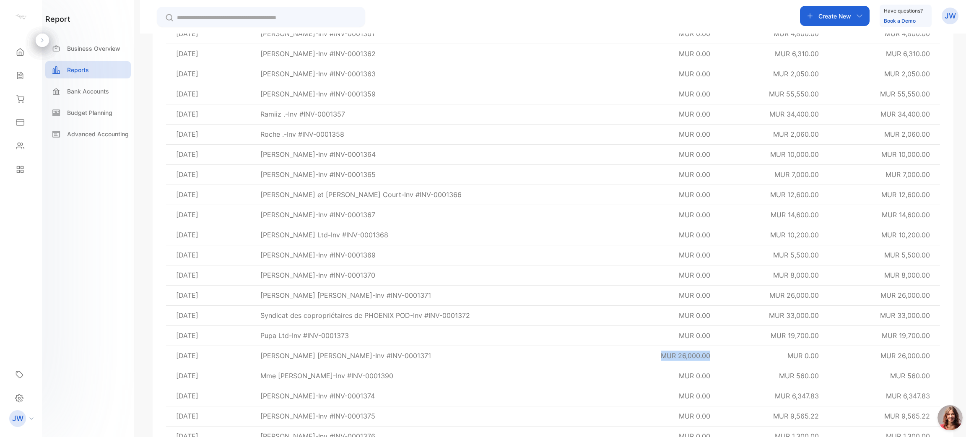
drag, startPoint x: 628, startPoint y: 352, endPoint x: 750, endPoint y: 356, distance: 122.1
click at [750, 356] on tr "[DATE] [PERSON_NAME] [PERSON_NAME]-Inv #INV-0001371 MUR 26,000.00 MUR 0.00 MUR …" at bounding box center [553, 355] width 774 height 20
drag, startPoint x: 761, startPoint y: 336, endPoint x: 852, endPoint y: 336, distance: 90.1
click at [852, 336] on tr "[DATE] Pupa Ltd-Inv #INV-0001373 MUR 0.00 MUR 19,700.00 MUR 19,700.00" at bounding box center [553, 336] width 774 height 20
click at [702, 347] on td "MUR 26,000.00" at bounding box center [667, 356] width 105 height 20
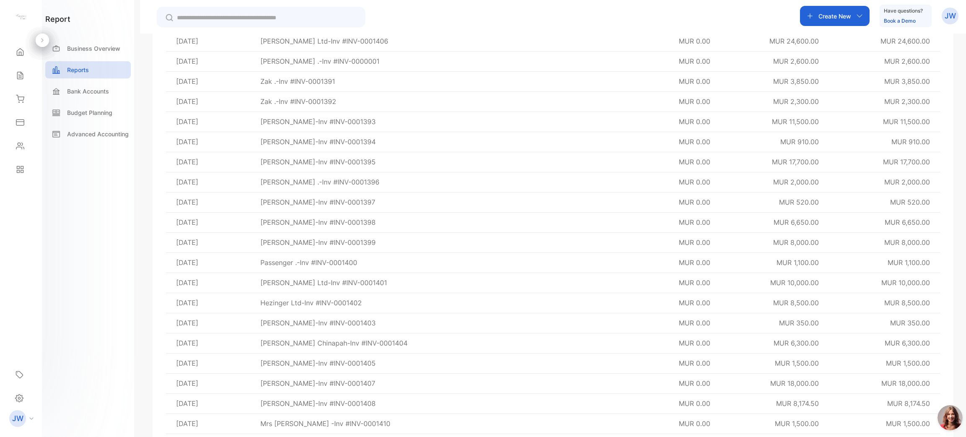
scroll to position [9132, 0]
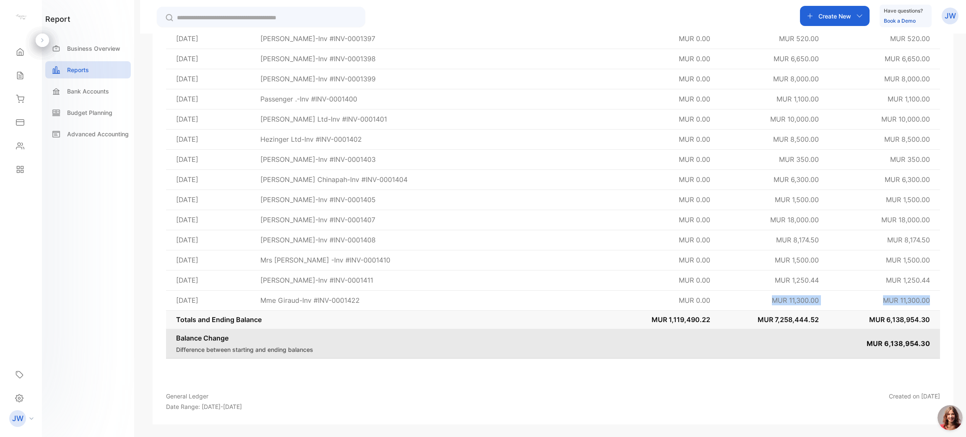
drag, startPoint x: 743, startPoint y: 303, endPoint x: 937, endPoint y: 301, distance: 194.1
click at [937, 301] on tr "[DATE] Mme Giraud-Inv #INV-0001422 MUR 0.00 MUR 11,300.00 MUR 11,300.00" at bounding box center [553, 300] width 774 height 20
click at [894, 309] on td "MUR 11,300.00" at bounding box center [884, 301] width 111 height 20
click at [836, 309] on td "MUR 11,300.00" at bounding box center [884, 301] width 111 height 20
click at [801, 299] on span "MUR 11,300.00" at bounding box center [795, 300] width 47 height 8
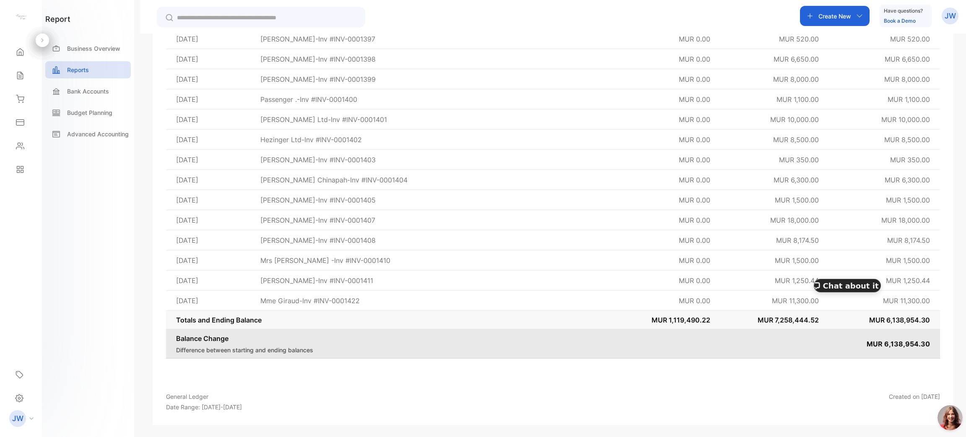
click at [310, 322] on td "Totals and Ending Balance" at bounding box center [390, 320] width 449 height 18
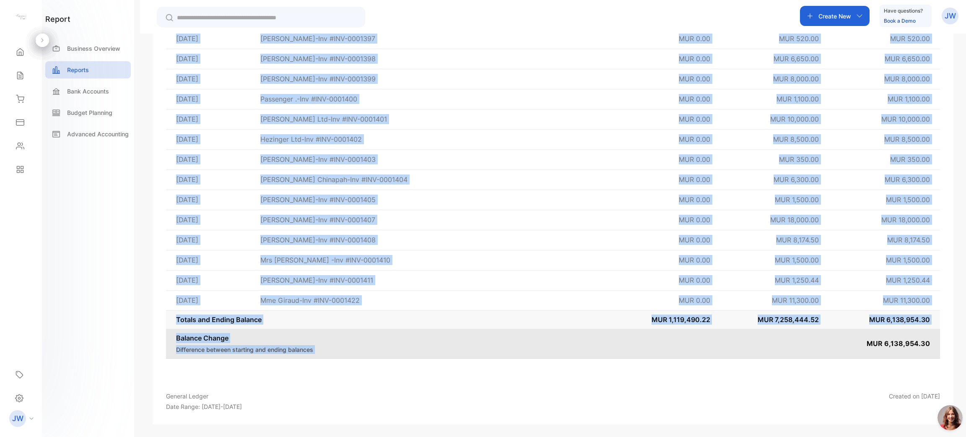
drag, startPoint x: 866, startPoint y: 343, endPoint x: 956, endPoint y: 345, distance: 89.8
click at [956, 345] on div "General Ledger Account Sales / Revenue Date period Custom Run Report Export Mod…" at bounding box center [553, 252] width 826 height 437
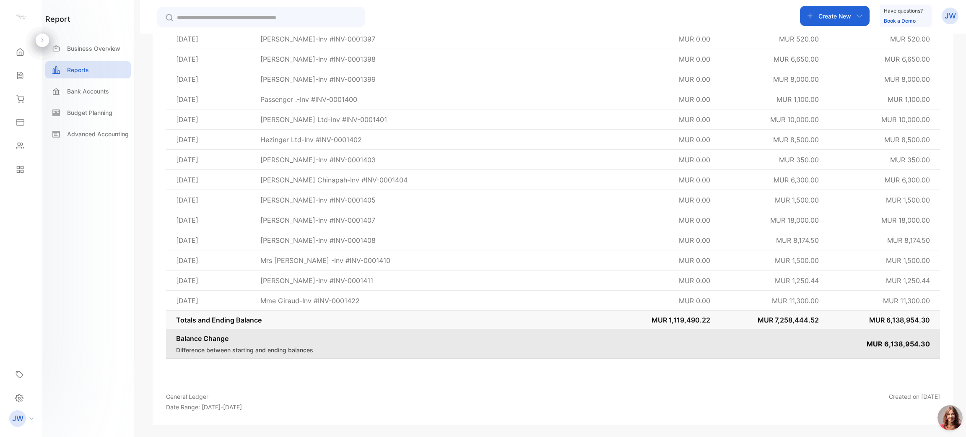
click at [688, 323] on span "MUR 1,119,490.22" at bounding box center [681, 320] width 59 height 8
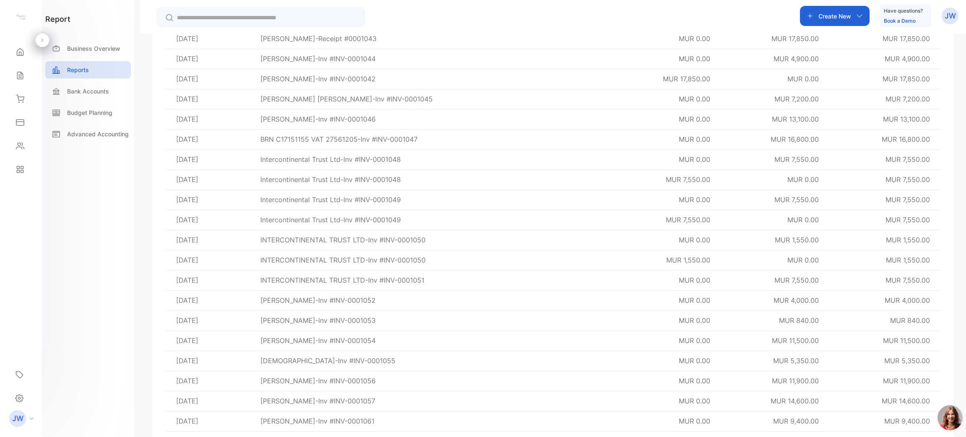
scroll to position [0, 0]
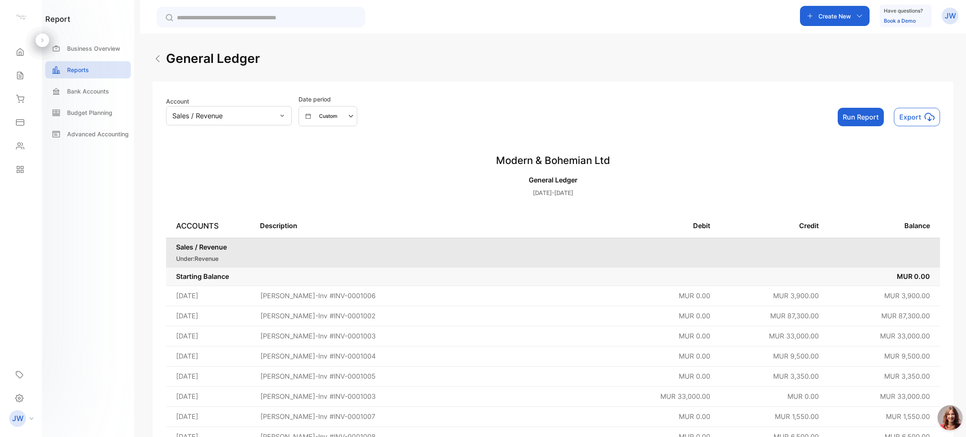
click at [267, 114] on div "Sales / Revenue" at bounding box center [229, 115] width 126 height 19
drag, startPoint x: 292, startPoint y: 100, endPoint x: 280, endPoint y: 111, distance: 16.3
click at [293, 107] on div "Account Sales / Revenue Date period Custom" at bounding box center [261, 110] width 191 height 31
click at [277, 112] on div "Sales / Revenue" at bounding box center [229, 115] width 126 height 19
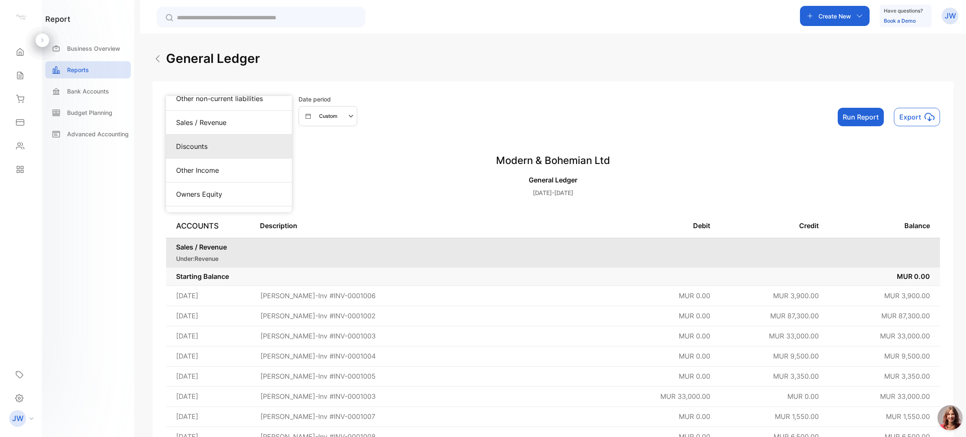
click at [224, 147] on div "Discounts" at bounding box center [229, 146] width 106 height 10
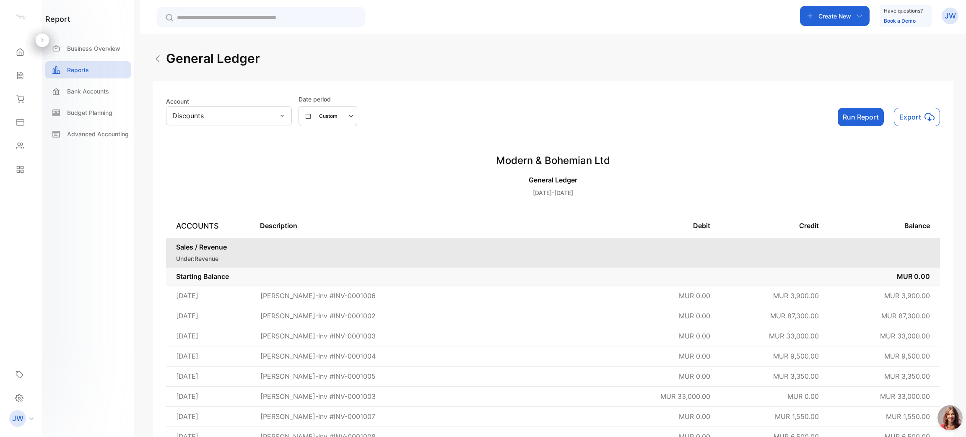
click at [312, 125] on button "Custom" at bounding box center [328, 116] width 59 height 20
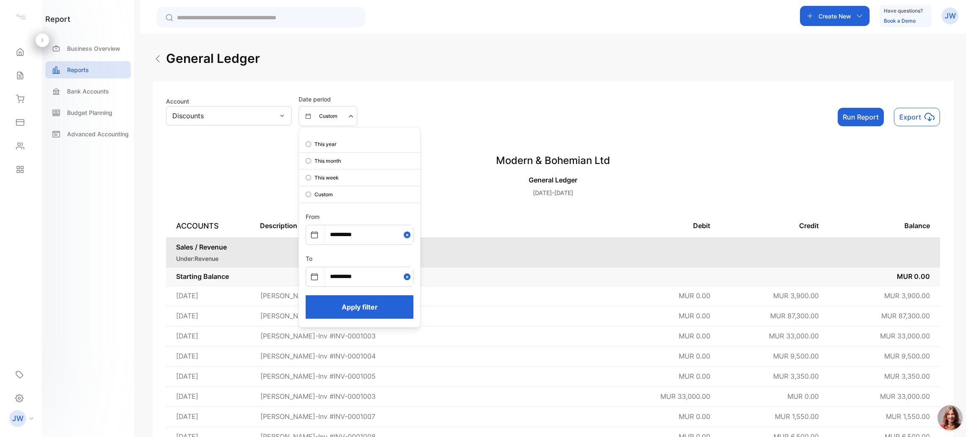
click at [358, 309] on button "Apply filter" at bounding box center [360, 306] width 108 height 23
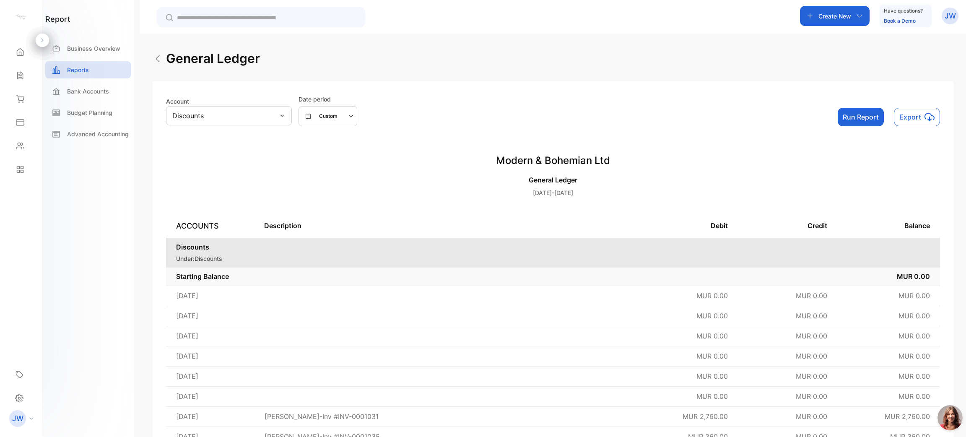
click at [864, 119] on button "Run Report" at bounding box center [861, 117] width 46 height 18
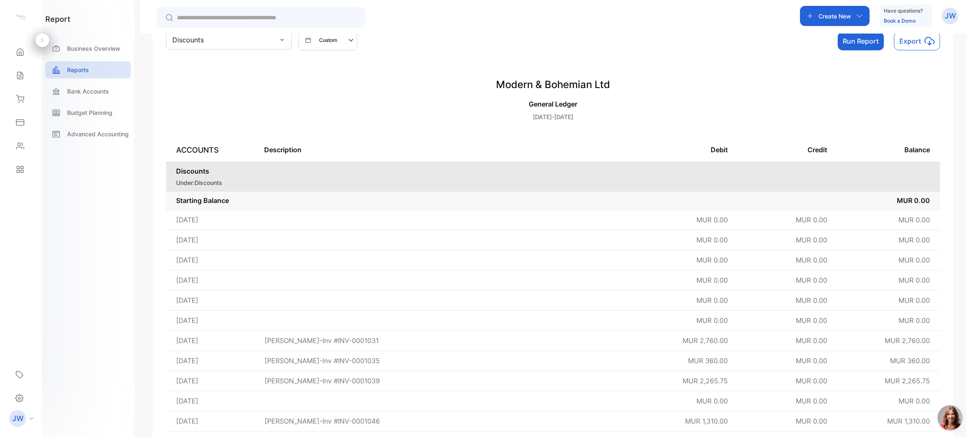
scroll to position [0, 0]
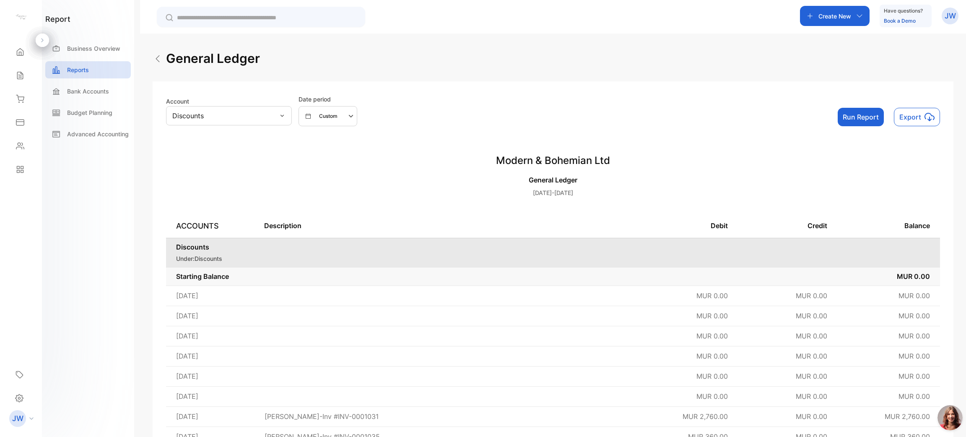
click at [339, 112] on div "Custom" at bounding box center [331, 116] width 51 height 10
click at [857, 122] on button "Run Report" at bounding box center [861, 117] width 46 height 18
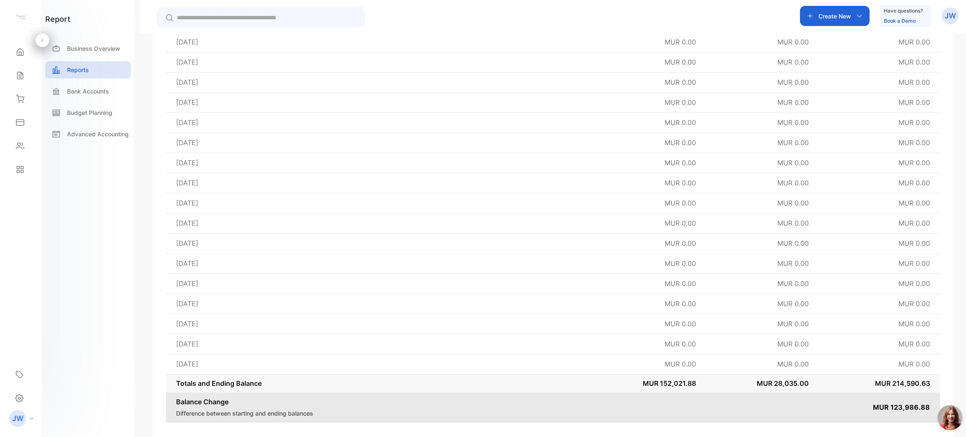
scroll to position [2833, 0]
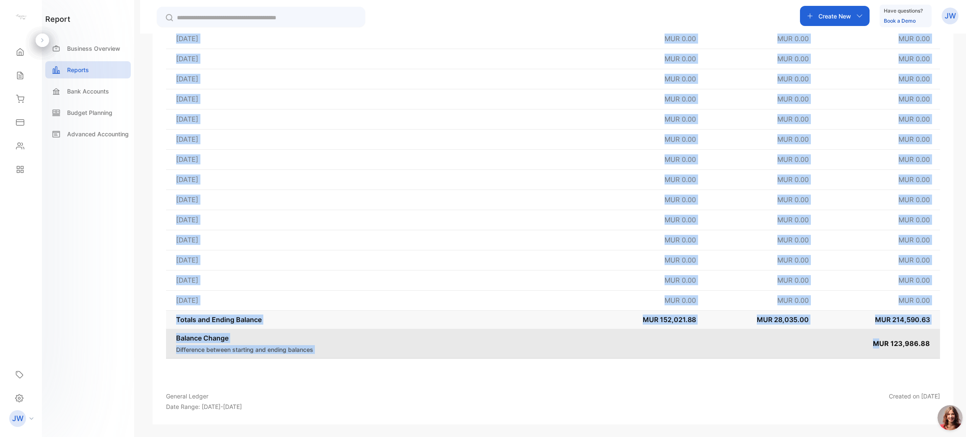
drag, startPoint x: 877, startPoint y: 346, endPoint x: 954, endPoint y: 345, distance: 77.2
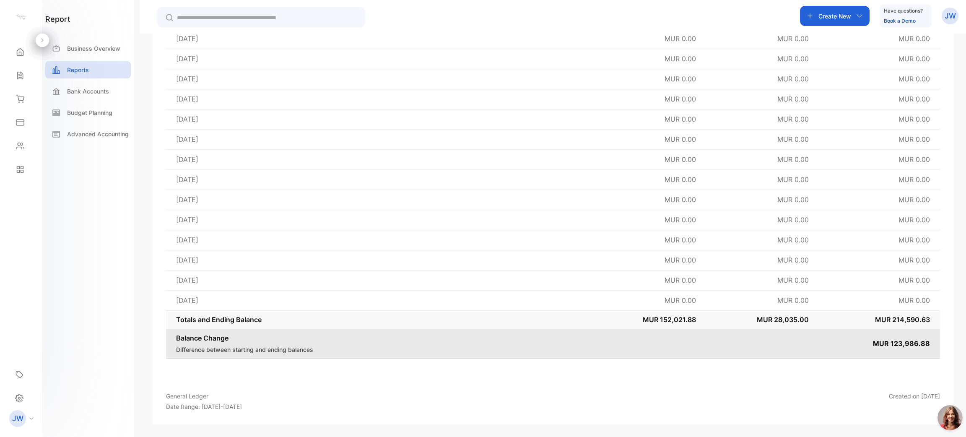
click at [870, 343] on p "MUR 123,986.88" at bounding box center [879, 343] width 101 height 10
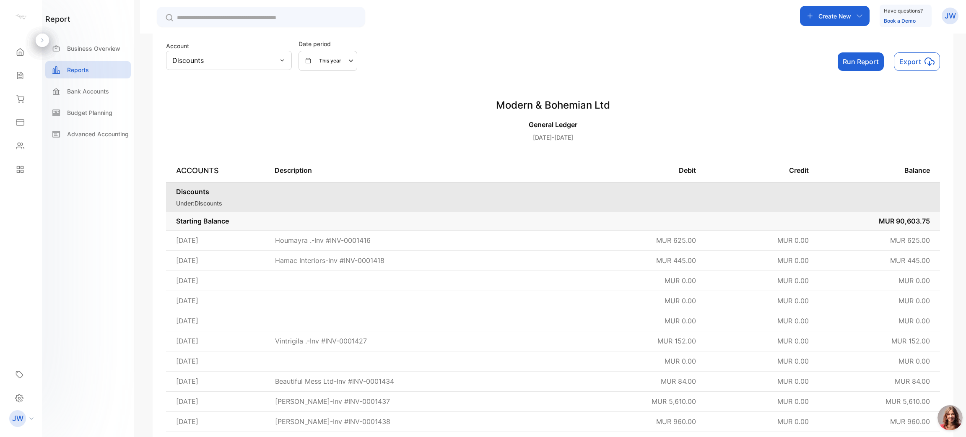
scroll to position [0, 0]
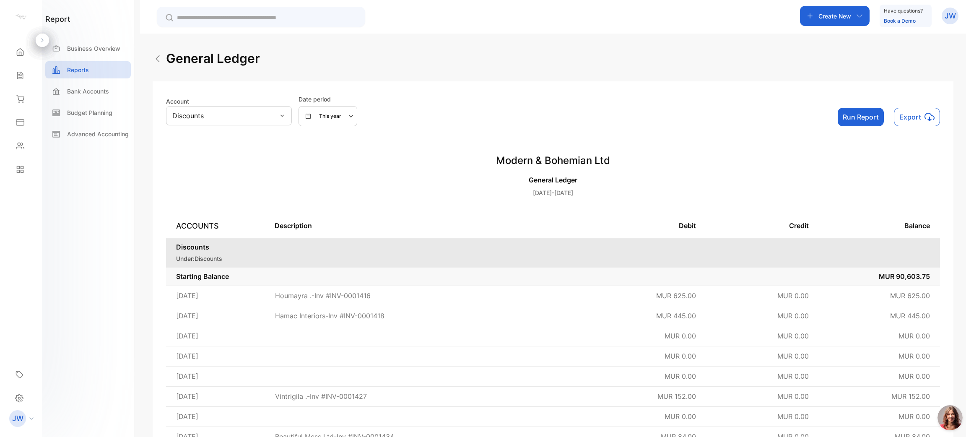
click at [245, 115] on div "Discounts" at bounding box center [229, 115] width 126 height 19
click at [703, 213] on div "[DATE]-[DATE]" at bounding box center [553, 199] width 774 height 29
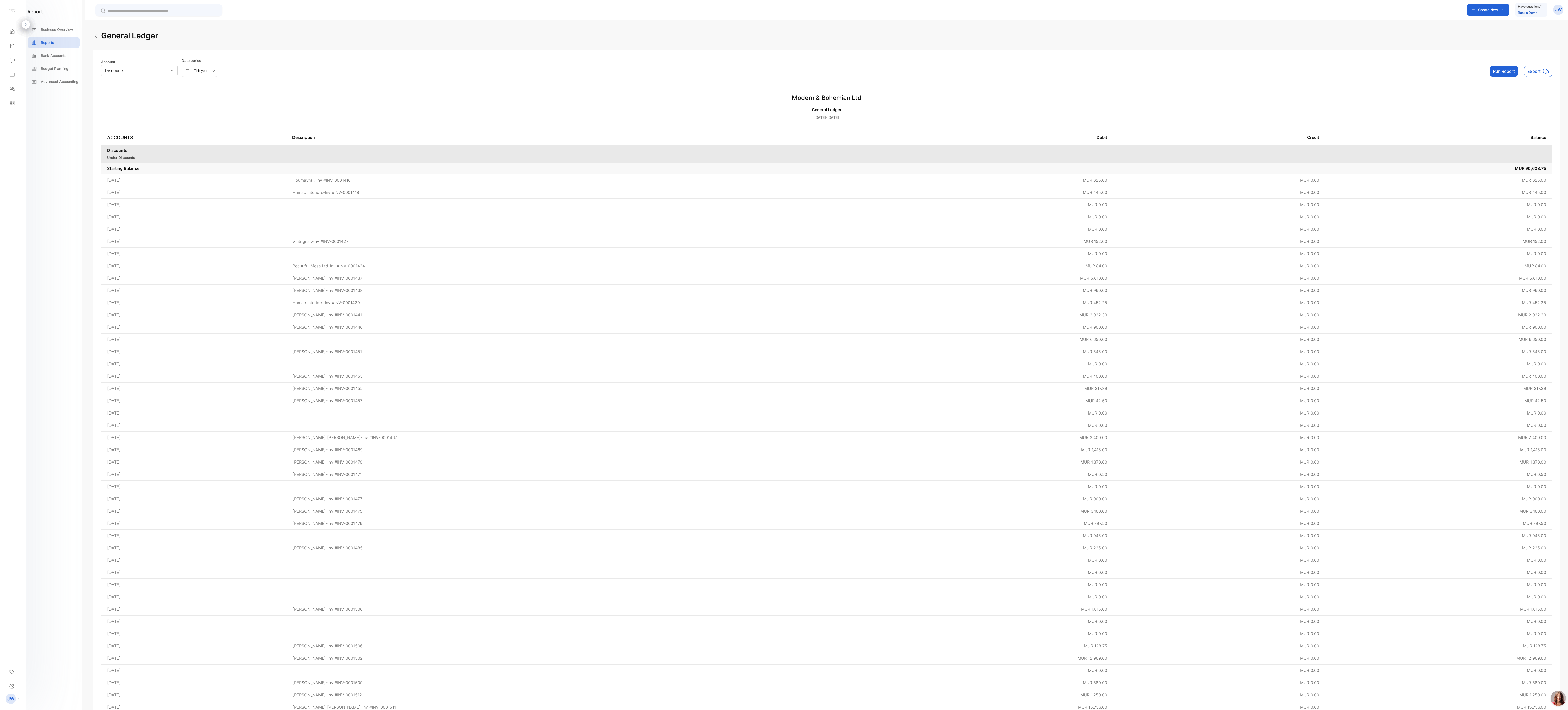
drag, startPoint x: 548, startPoint y: 1, endPoint x: 1129, endPoint y: 101, distance: 589.5
click at [588, 101] on h3 "Modern & Bohemian Ltd" at bounding box center [827, 97] width 1451 height 9
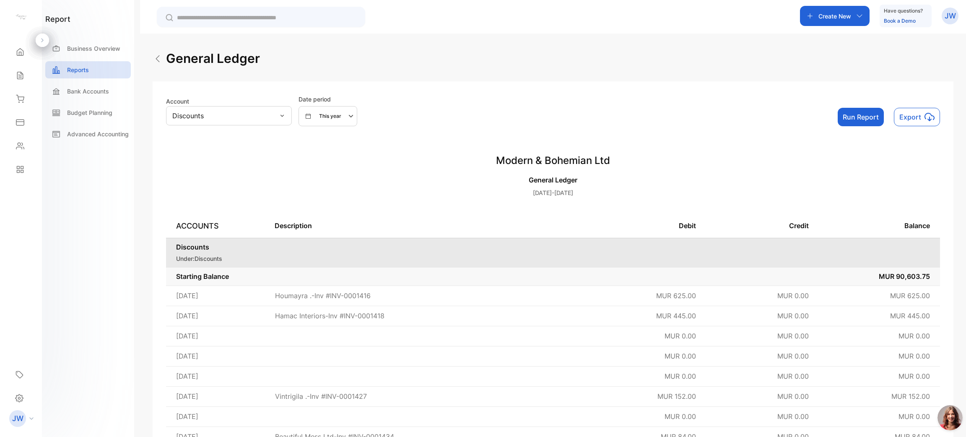
drag, startPoint x: 2444, startPoint y: 1, endPoint x: 588, endPoint y: 231, distance: 1870.3
click at [588, 231] on th "Description" at bounding box center [428, 226] width 326 height 24
click at [280, 119] on div "Discounts" at bounding box center [229, 115] width 126 height 19
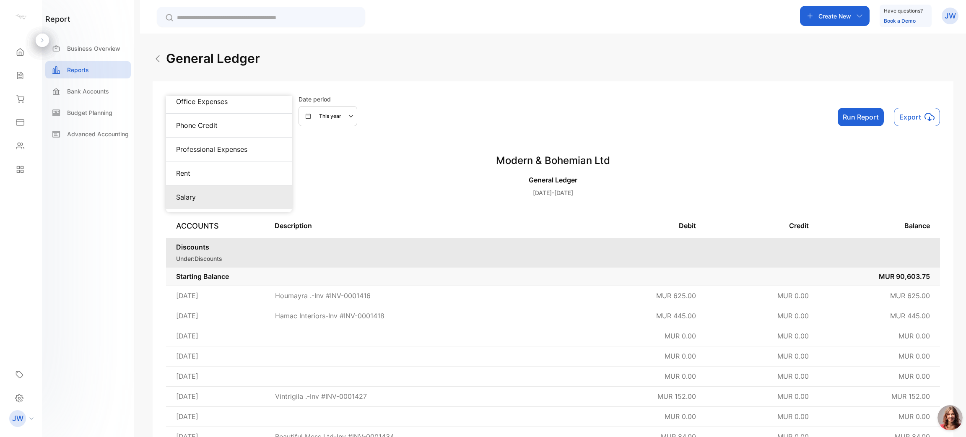
click at [230, 201] on div "Salary" at bounding box center [229, 197] width 106 height 10
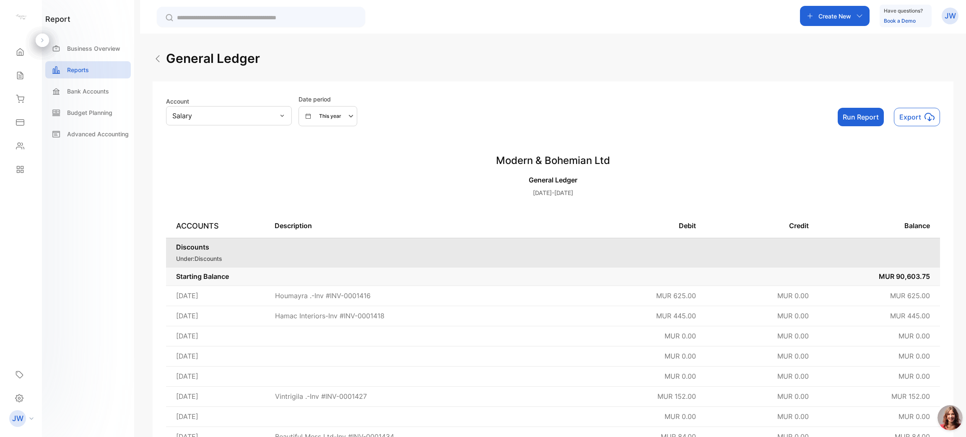
click at [834, 122] on div "Account Salary Date period This year Run Report Export" at bounding box center [553, 110] width 774 height 31
click at [845, 118] on button "Run Report" at bounding box center [861, 117] width 46 height 18
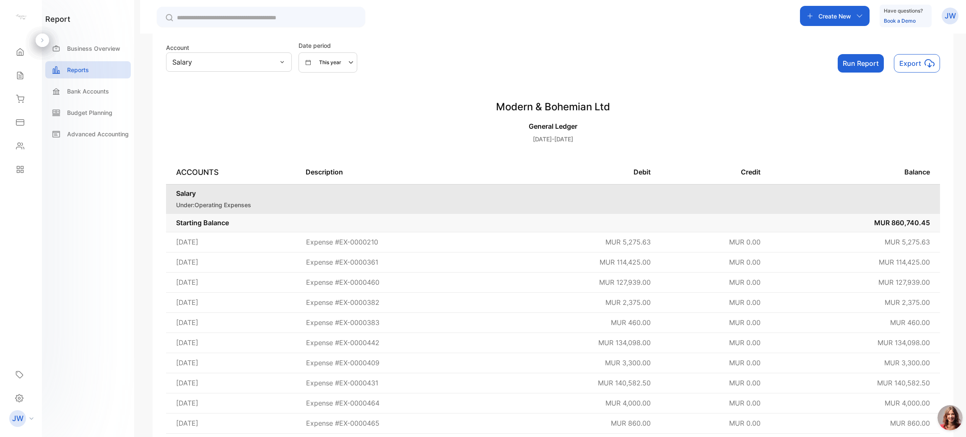
scroll to position [0, 0]
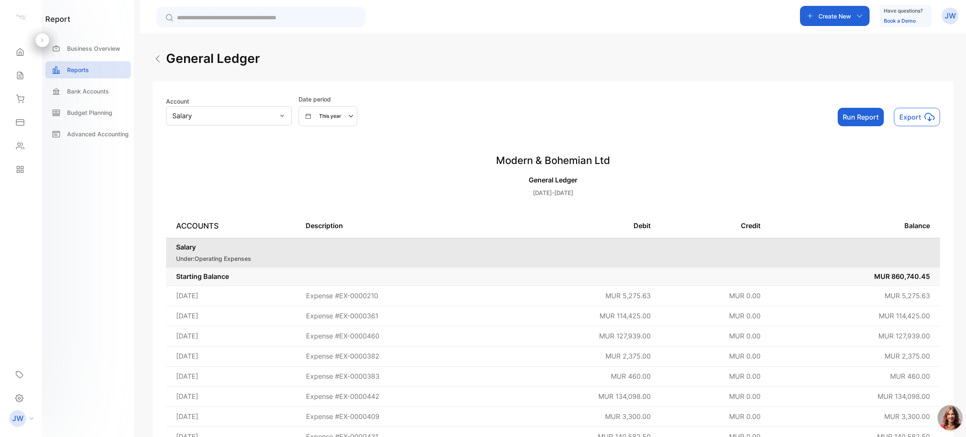
click at [353, 112] on icon "button" at bounding box center [352, 116] width 10 height 10
click at [290, 117] on div "Salary" at bounding box center [229, 115] width 126 height 19
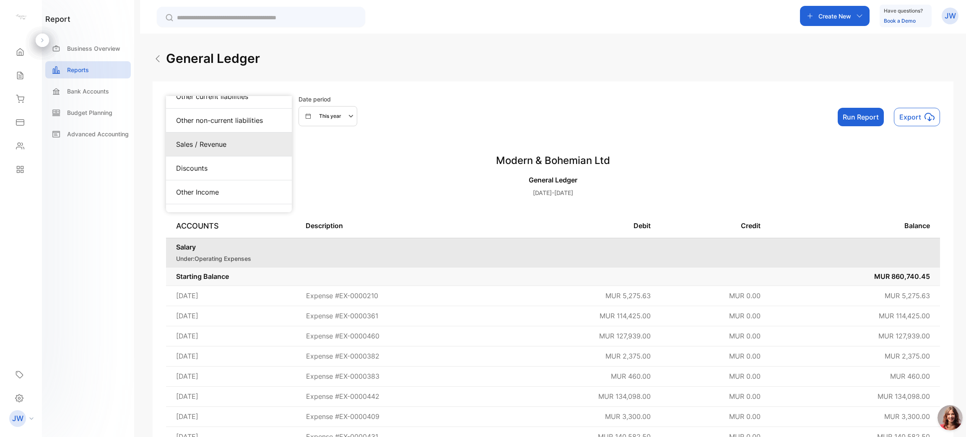
click at [227, 150] on div "Sales / Revenue" at bounding box center [229, 144] width 126 height 24
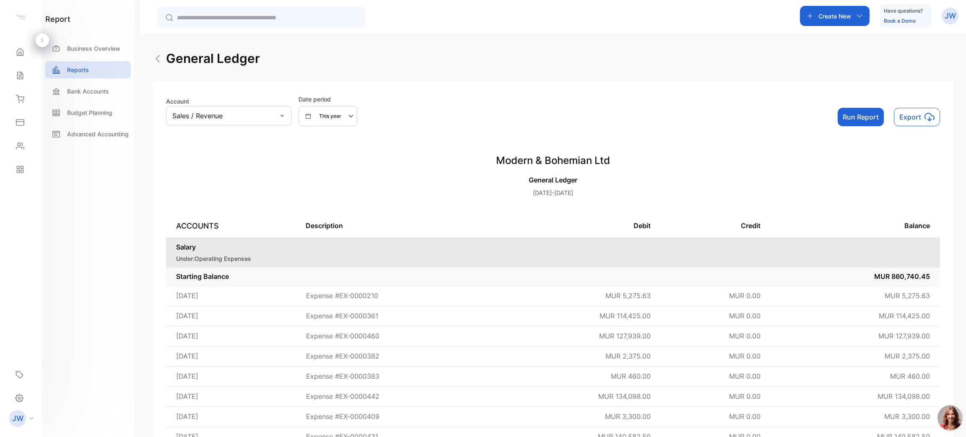
click at [323, 123] on button "This year" at bounding box center [328, 116] width 59 height 20
click at [326, 200] on div "Custom" at bounding box center [323, 194] width 49 height 17
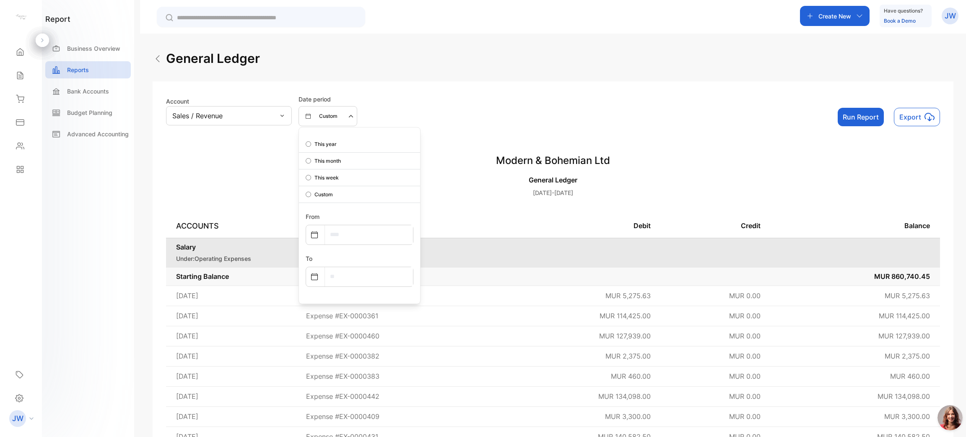
select select "*"
select select "****"
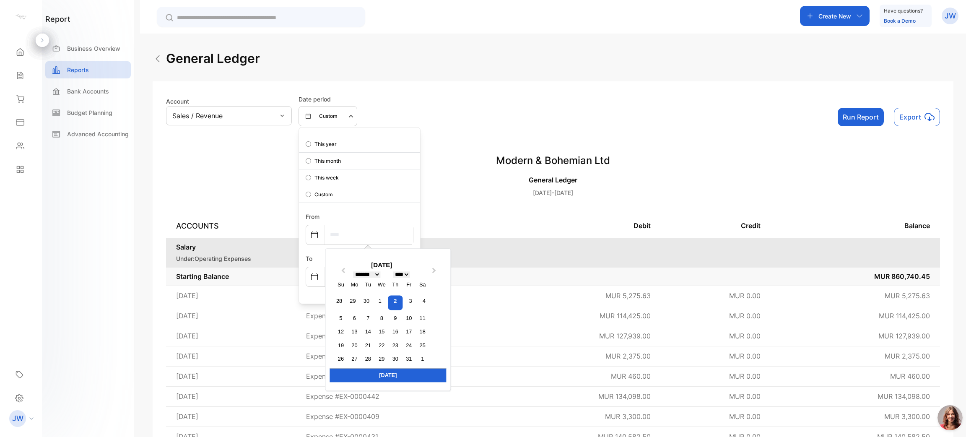
click at [359, 243] on input "text" at bounding box center [369, 234] width 88 height 19
click at [373, 273] on select "******* ******** ***** ***** *** **** **** ****** ********* ******* ******** **…" at bounding box center [366, 274] width 27 height 6
select select "*"
click at [353, 271] on select "******* ******** ***** ***** *** **** **** ****** ********* ******* ******** **…" at bounding box center [366, 274] width 27 height 6
click at [368, 298] on div "1" at bounding box center [366, 301] width 11 height 11
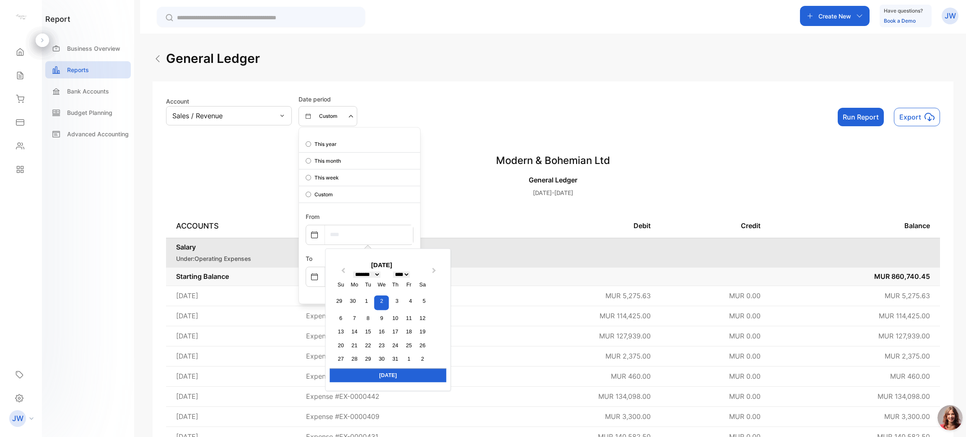
type input "**********"
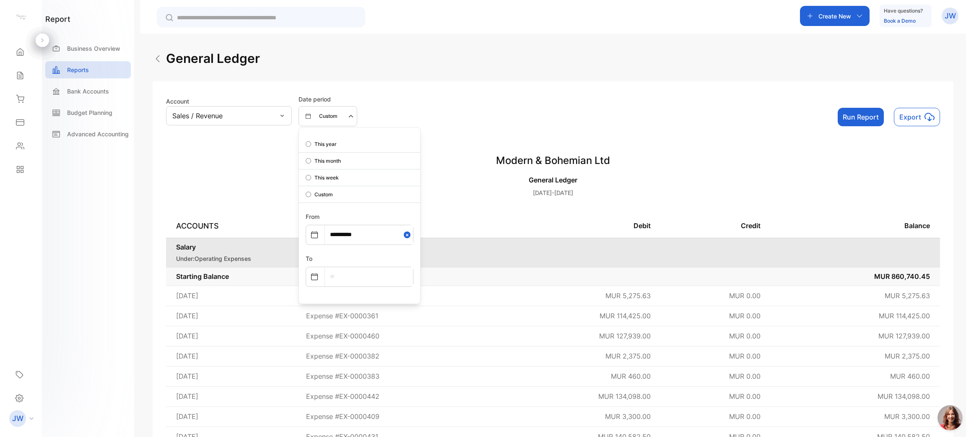
click at [391, 279] on input "text" at bounding box center [369, 276] width 88 height 19
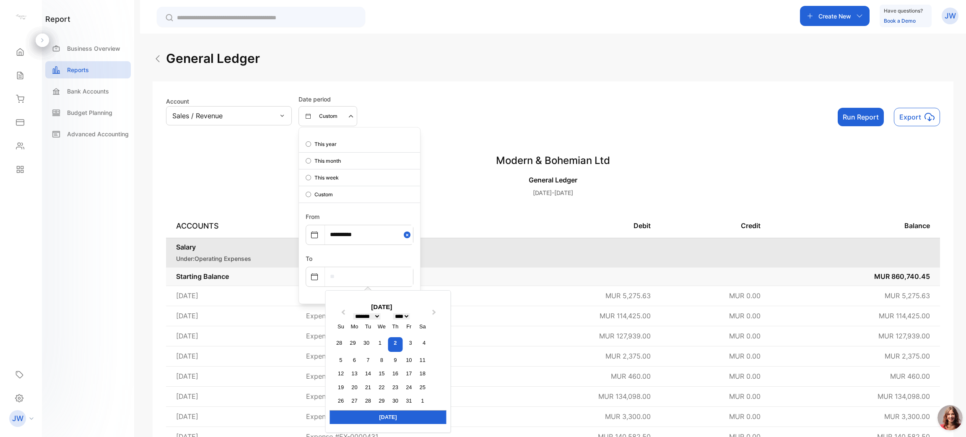
click at [364, 314] on select "******* ******** ***** ***** *** **** **** ****** ********* ******* ******** **…" at bounding box center [366, 316] width 27 height 6
select select "*"
click at [353, 313] on select "******* ******** ***** ***** *** **** **** ****** ********* ******* ******** **…" at bounding box center [366, 316] width 27 height 6
select select "*"
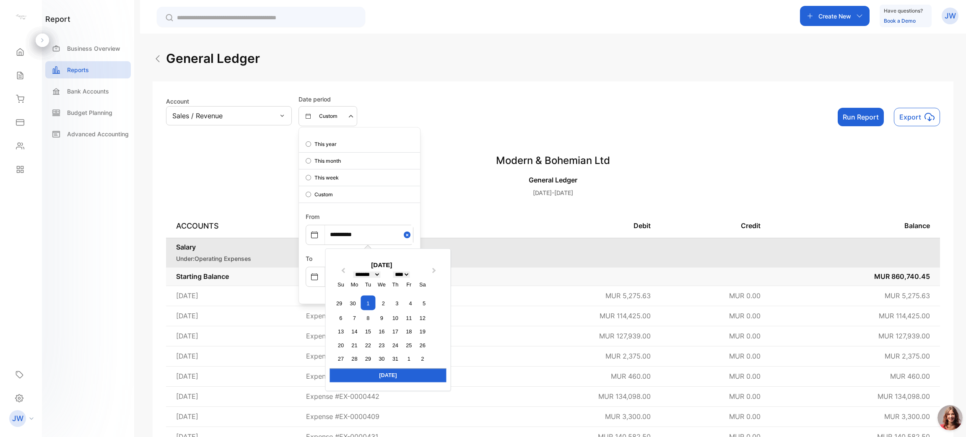
click at [379, 234] on input "**********" at bounding box center [369, 234] width 88 height 19
click at [402, 271] on select "**** **** **** **** **** **** **** **** **** **** **** **** **** **** **** ****…" at bounding box center [401, 274] width 17 height 6
select select "****"
click at [395, 271] on select "**** **** **** **** **** **** **** **** **** **** **** **** **** **** **** ****…" at bounding box center [401, 274] width 17 height 6
click at [353, 300] on div "1" at bounding box center [354, 303] width 15 height 15
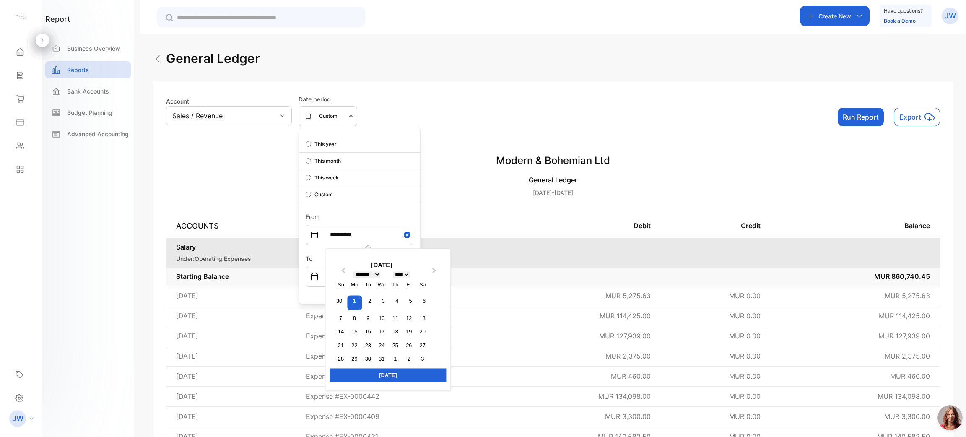
type input "**********"
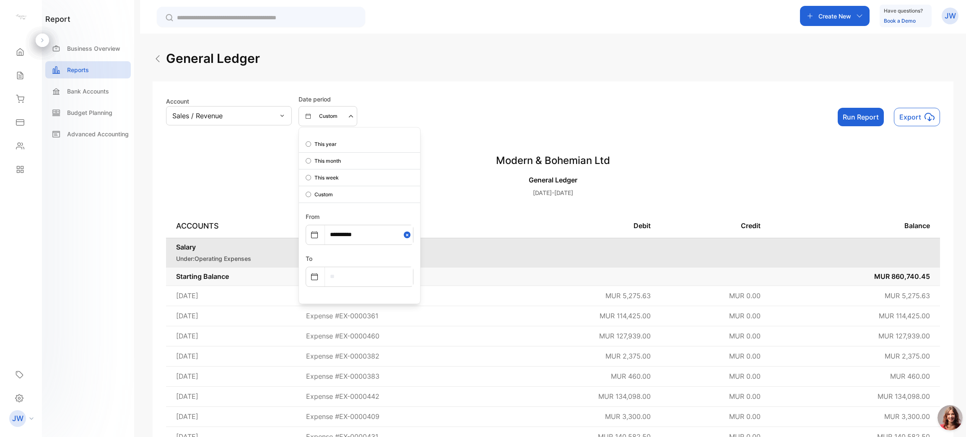
click at [374, 270] on input "text" at bounding box center [369, 276] width 88 height 19
select select "*"
select select "****"
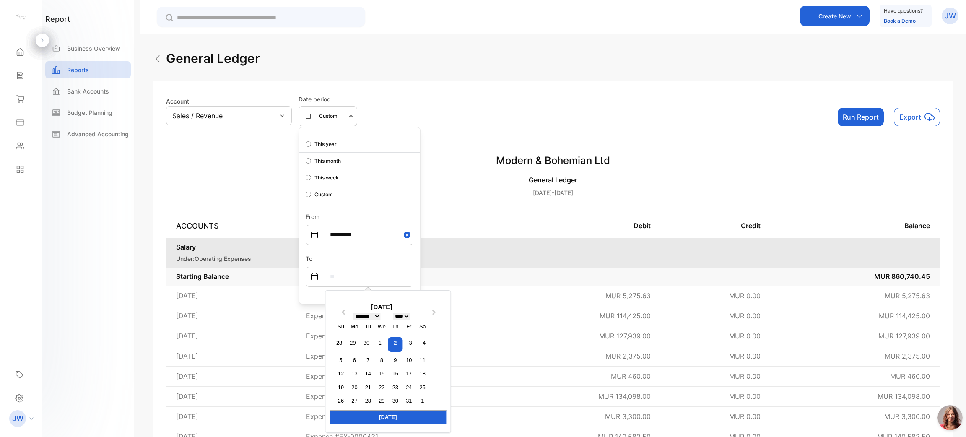
click at [368, 315] on select "******* ******** ***** ***** *** **** **** ****** ********* ******* ******** **…" at bounding box center [366, 316] width 27 height 6
select select "*"
click at [353, 313] on select "******* ******** ***** ***** *** **** **** ****** ********* ******* ******** **…" at bounding box center [366, 316] width 27 height 6
click at [349, 402] on div "30" at bounding box center [354, 400] width 11 height 11
type input "**********"
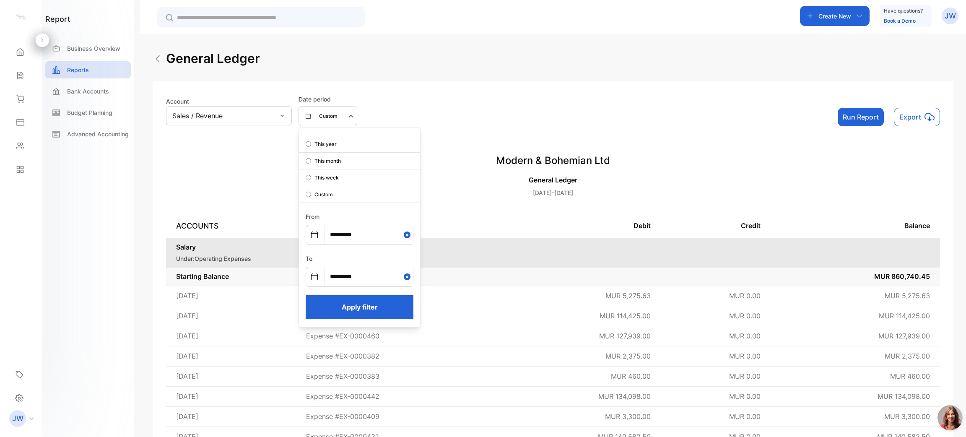
click at [370, 304] on button "Apply filter" at bounding box center [360, 306] width 108 height 23
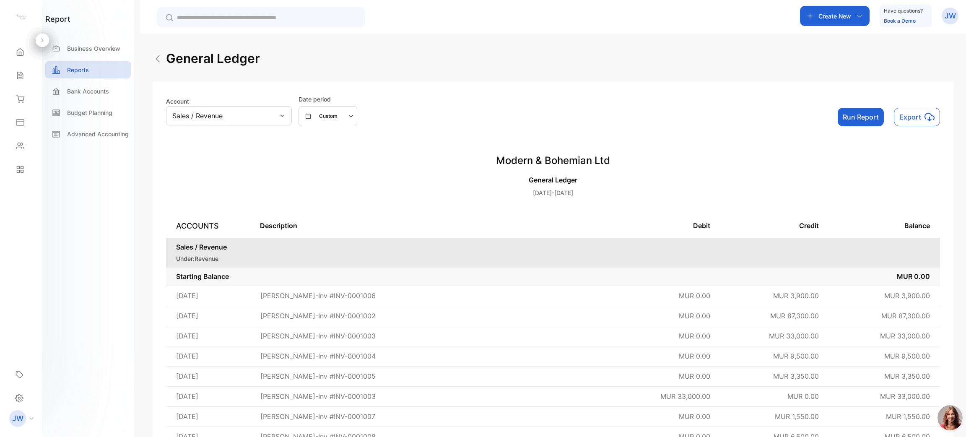
click at [858, 122] on button "Run Report" at bounding box center [861, 117] width 46 height 18
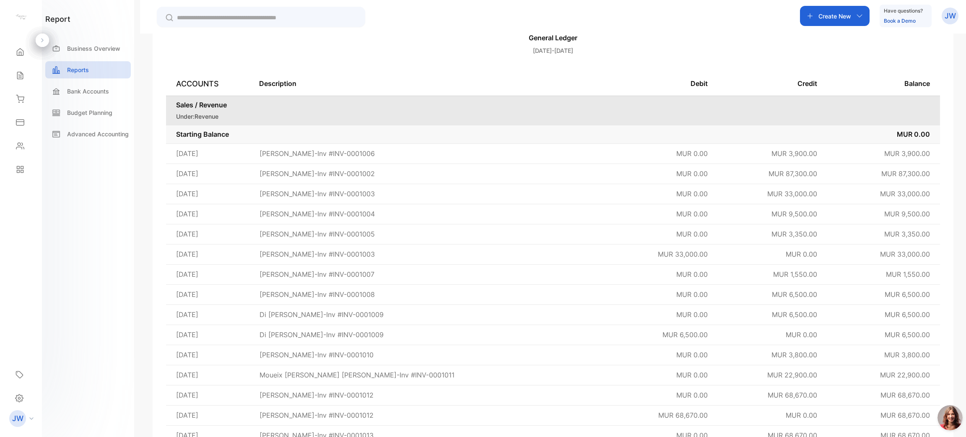
scroll to position [0, 0]
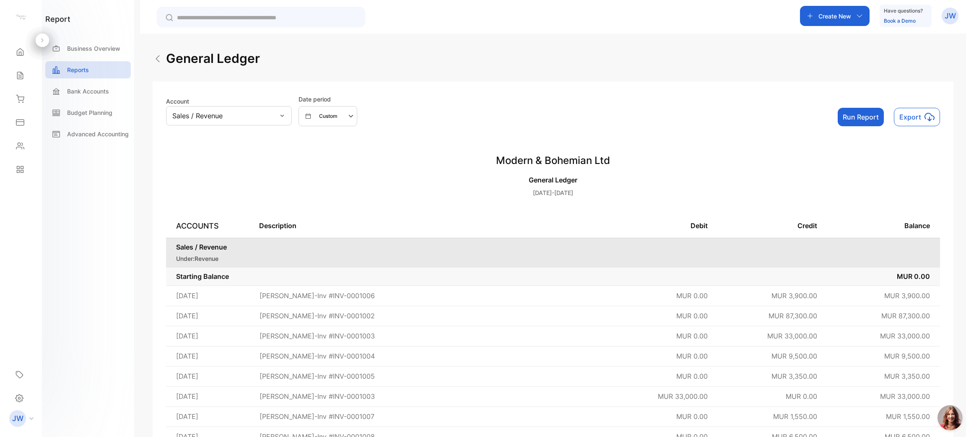
click at [272, 117] on div "Sales / Revenue" at bounding box center [229, 115] width 126 height 19
click at [226, 160] on p "Retained Earnings: Profits" at bounding box center [217, 162] width 82 height 10
click at [866, 117] on button "Run Report" at bounding box center [861, 117] width 46 height 18
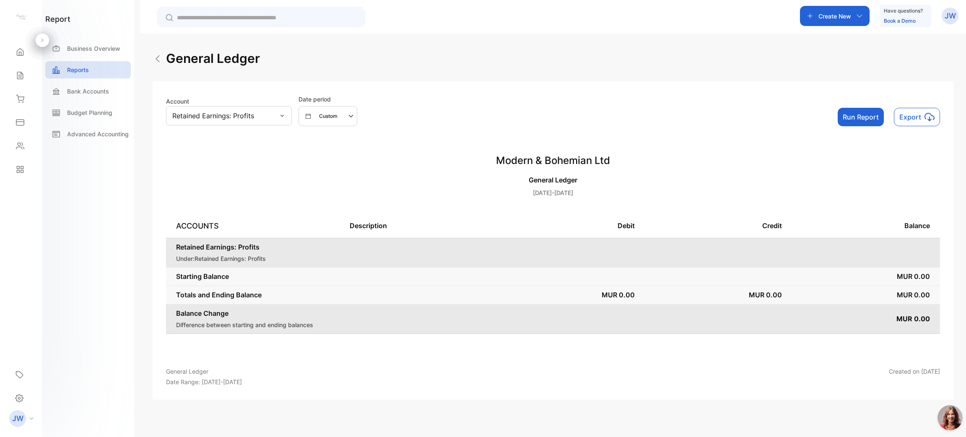
click at [857, 106] on div "Account Retained Earnings: Profits Date period Custom Run Report Export" at bounding box center [553, 110] width 774 height 31
click at [857, 114] on button "Run Report" at bounding box center [861, 117] width 46 height 18
drag, startPoint x: 927, startPoint y: 312, endPoint x: 407, endPoint y: 294, distance: 520.2
click at [457, 296] on tbody "Retained Earnings: Profits Under: Retained Earnings: Profits Starting Balance M…" at bounding box center [553, 296] width 774 height 116
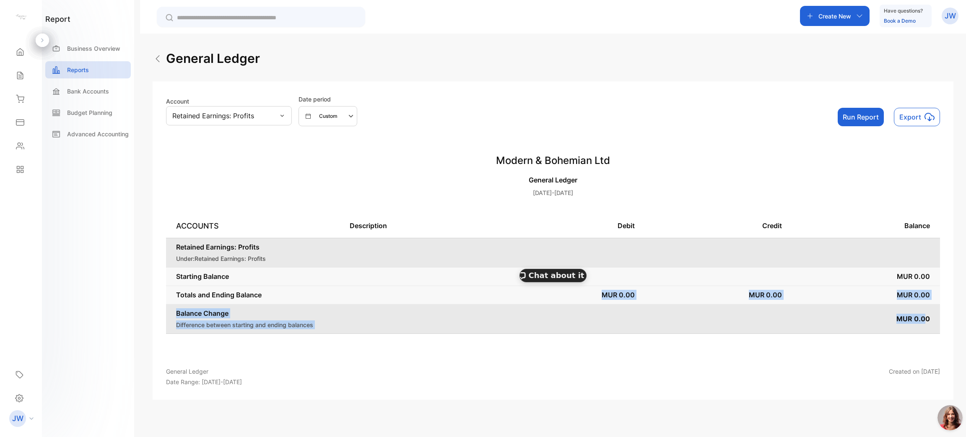
click at [265, 318] on td "Balance Change Difference between starting and ending balances" at bounding box center [479, 318] width 626 height 29
click at [399, 333] on table "ACCOUNTS Description Debit Credit Balance Retained Earnings: Profits Under: Ret…" at bounding box center [553, 284] width 774 height 140
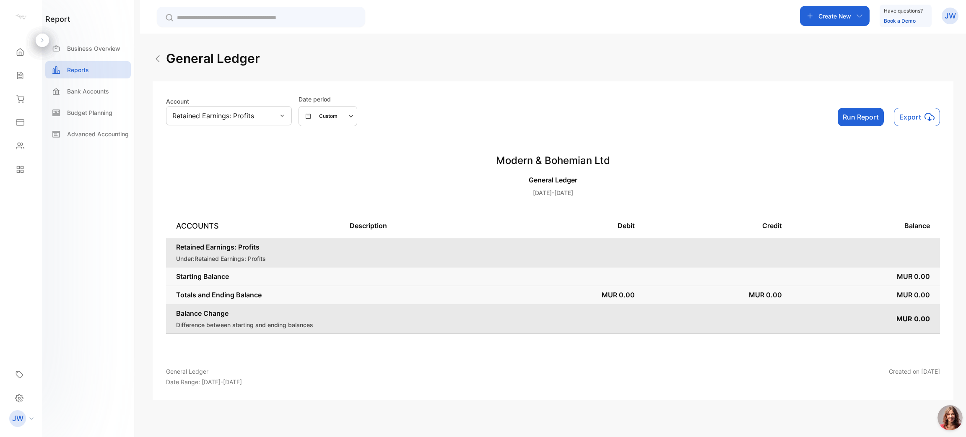
click at [340, 112] on div "Custom" at bounding box center [331, 116] width 51 height 10
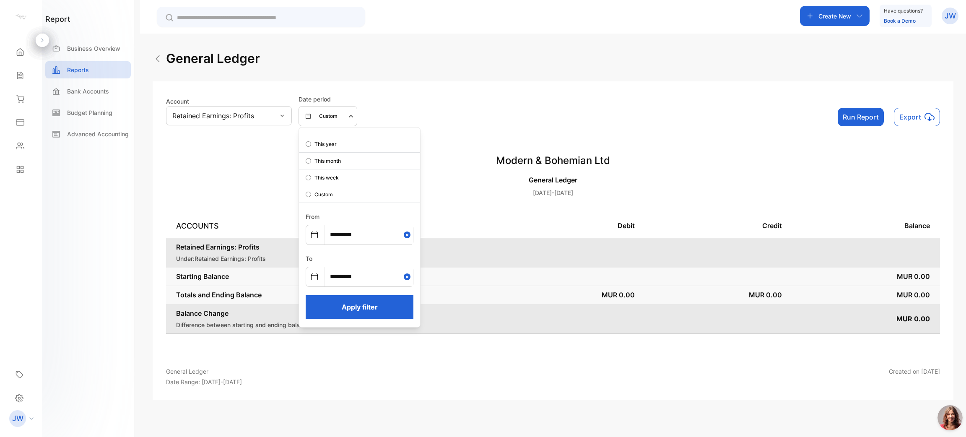
click at [327, 141] on p "This year" at bounding box center [325, 144] width 22 height 8
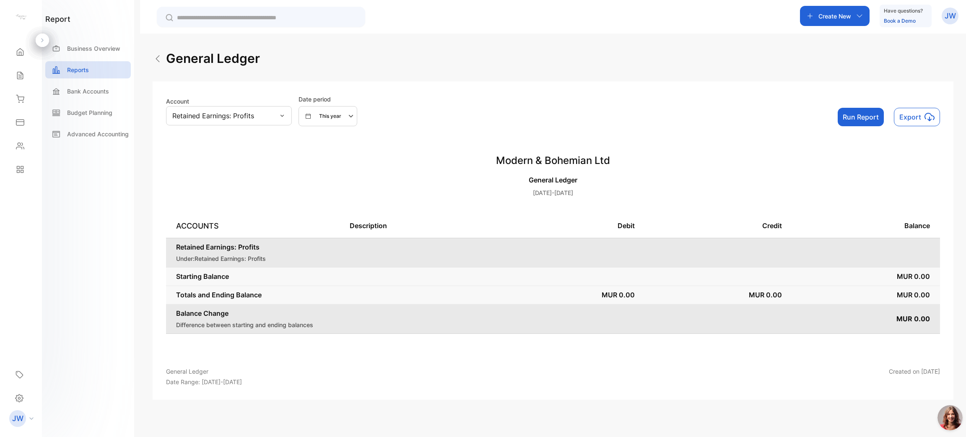
click at [862, 118] on button "Run Report" at bounding box center [861, 117] width 46 height 18
click at [283, 110] on div "Retained Earnings: Profits" at bounding box center [229, 115] width 126 height 19
click at [222, 150] on p "Inventory Stock Adjustment" at bounding box center [220, 146] width 88 height 10
click at [327, 122] on button "This year" at bounding box center [328, 116] width 59 height 20
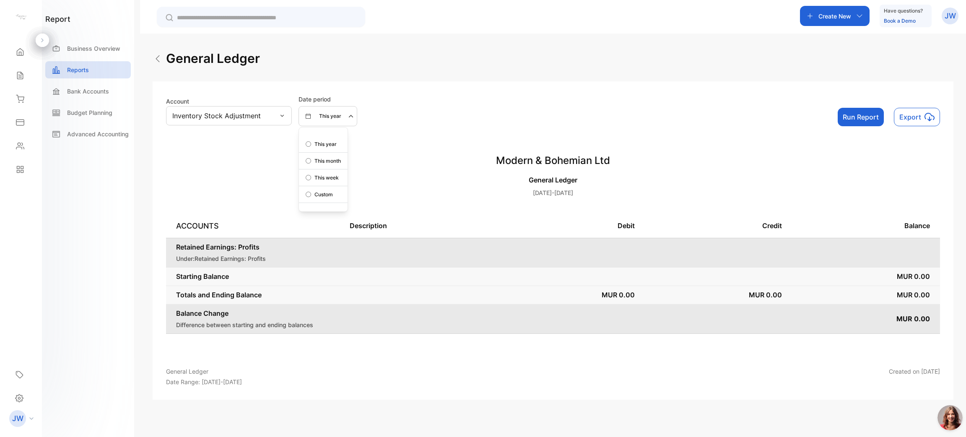
click at [329, 122] on button "This year" at bounding box center [328, 116] width 59 height 20
click at [869, 121] on button "Run Report" at bounding box center [861, 117] width 46 height 18
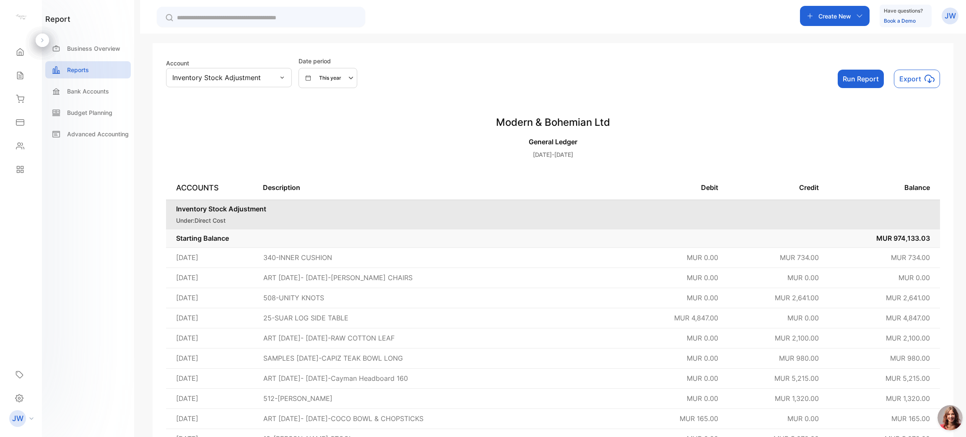
scroll to position [0, 0]
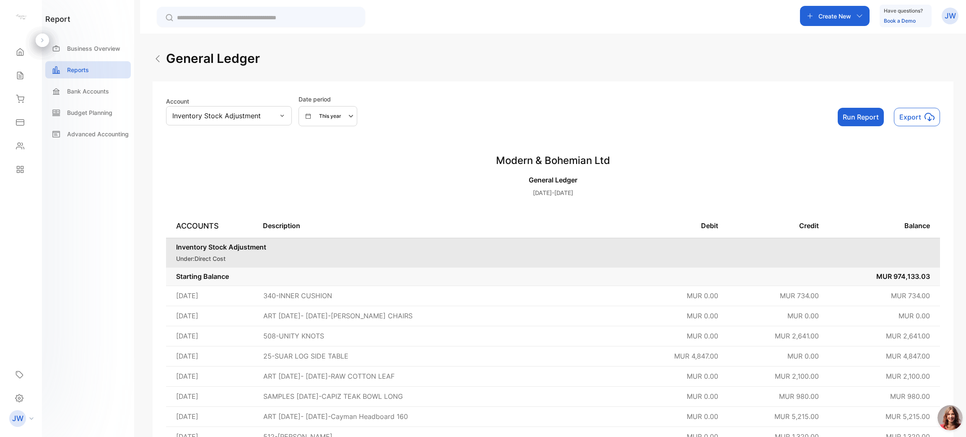
click at [289, 109] on div "Inventory Stock Adjustment" at bounding box center [229, 115] width 126 height 19
drag, startPoint x: 291, startPoint y: 103, endPoint x: 295, endPoint y: 130, distance: 26.6
click at [295, 130] on div "Account Inventory Stock Adjustment Date period This year Run Report Export" at bounding box center [553, 110] width 801 height 58
click at [278, 108] on div "Inventory Stock Adjustment" at bounding box center [229, 115] width 126 height 19
click at [328, 193] on p "[DATE]-[DATE]" at bounding box center [553, 192] width 774 height 9
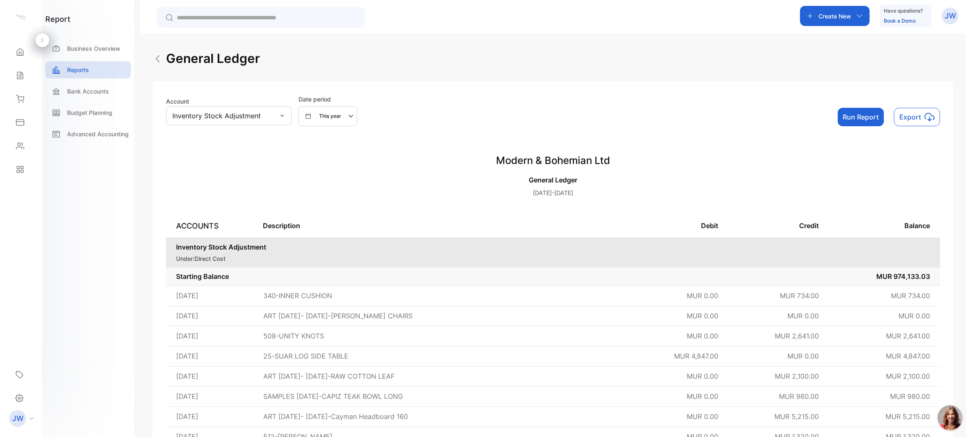
click at [286, 118] on div "Inventory Stock Adjustment" at bounding box center [229, 115] width 126 height 19
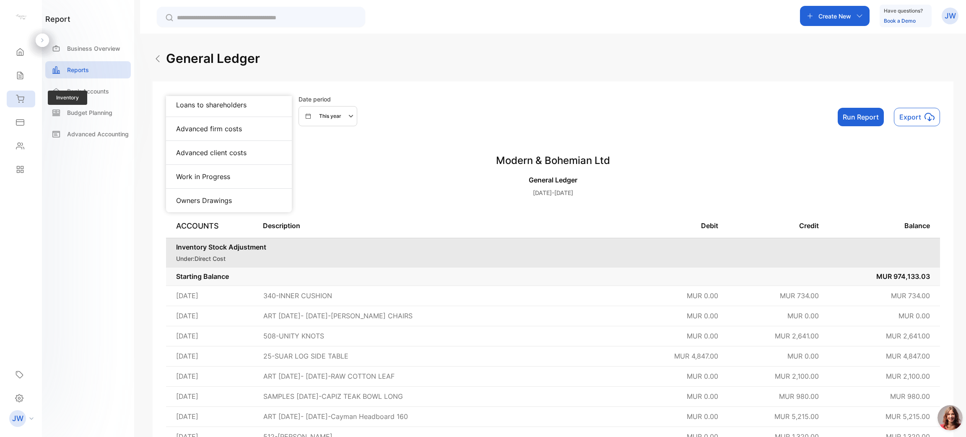
click at [26, 99] on div "Inventory" at bounding box center [21, 99] width 29 height 17
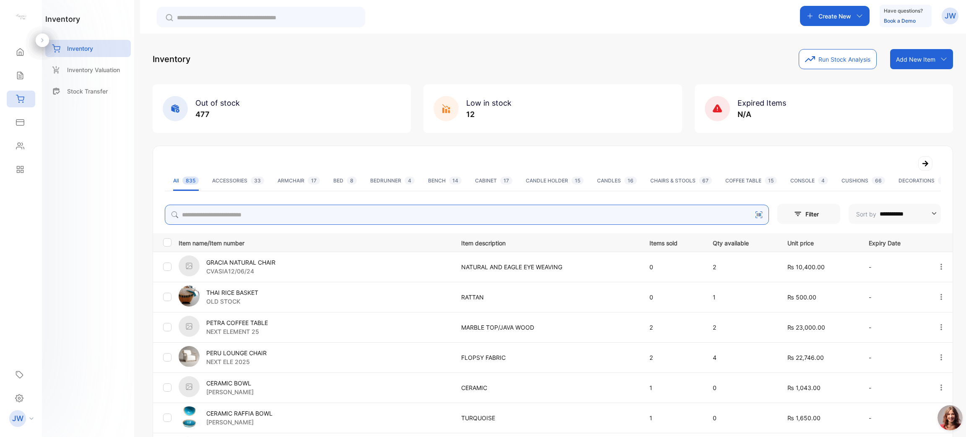
click at [535, 215] on input "search" at bounding box center [467, 215] width 604 height 20
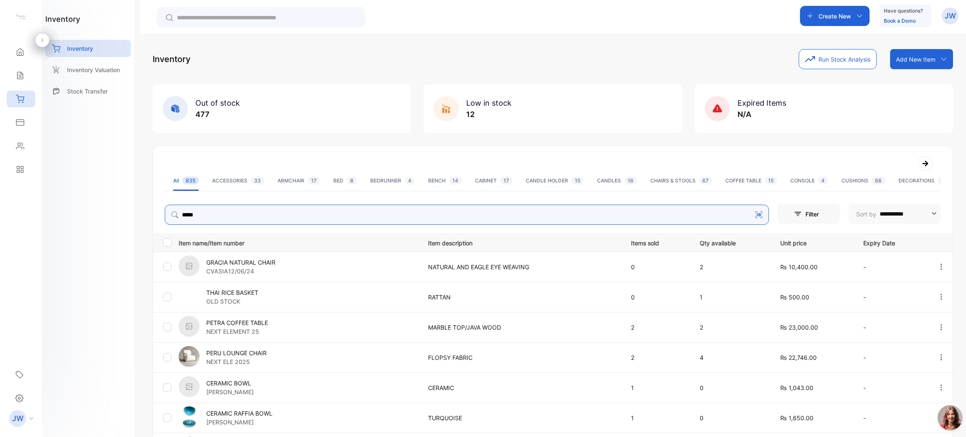
type input "*****"
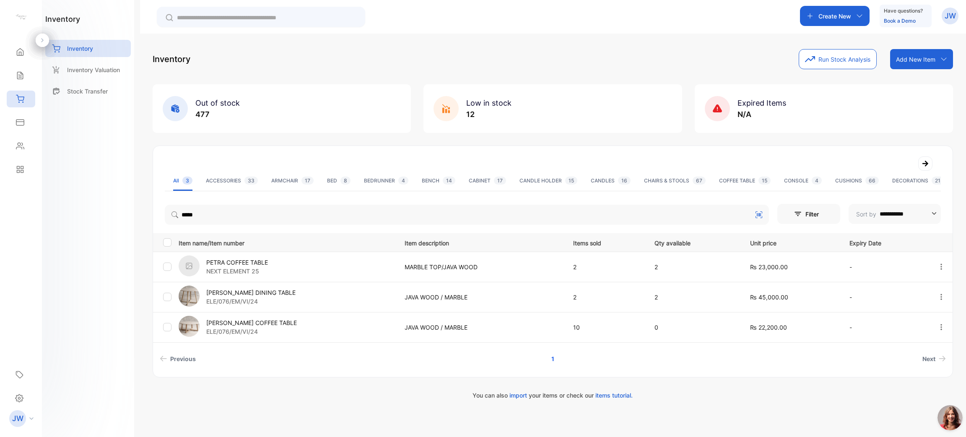
click at [260, 332] on p "ELE/076/EM/VI/24" at bounding box center [251, 331] width 91 height 9
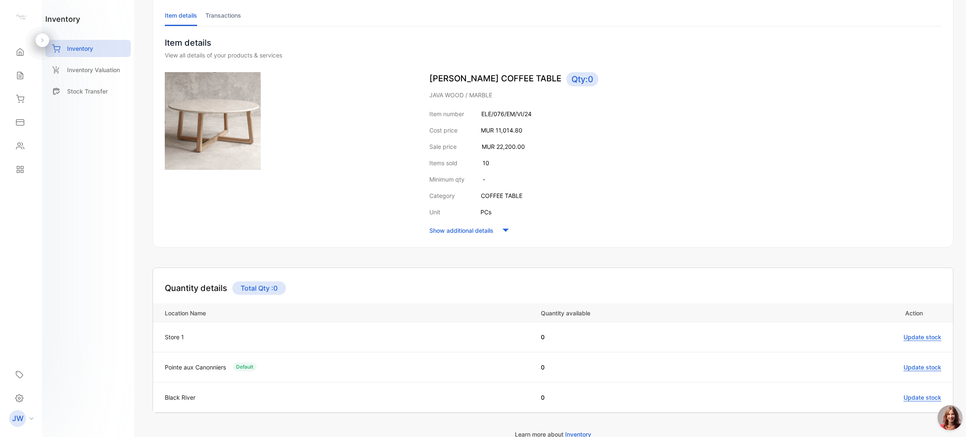
scroll to position [103, 0]
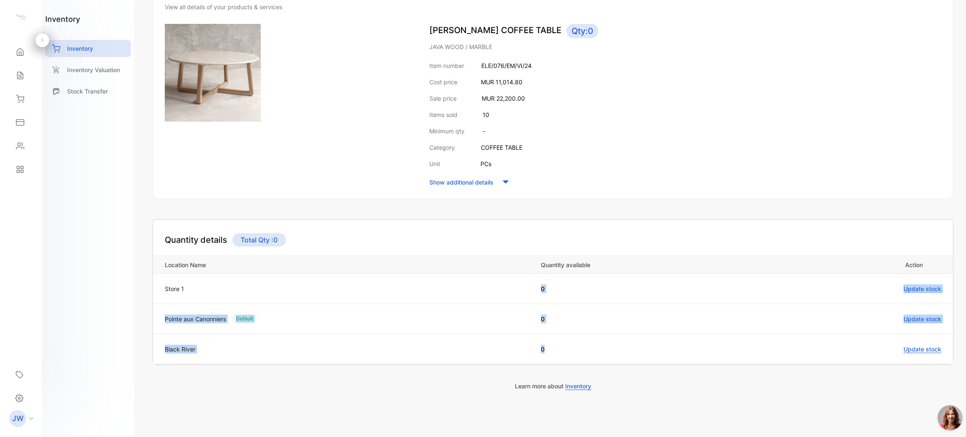
drag, startPoint x: 532, startPoint y: 284, endPoint x: 545, endPoint y: 351, distance: 68.3
click at [545, 351] on tbody "Store 1 0 Update stock Pointe aux Canonniers Default 0 Update stock Black River…" at bounding box center [553, 318] width 800 height 91
click at [566, 278] on td "0" at bounding box center [649, 288] width 234 height 30
click at [676, 231] on div "Quantity details Total Qty : 0" at bounding box center [553, 233] width 800 height 27
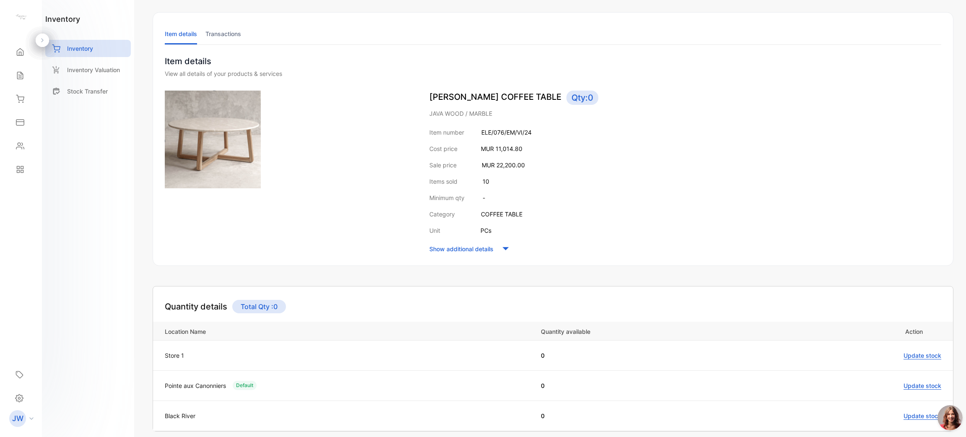
scroll to position [0, 0]
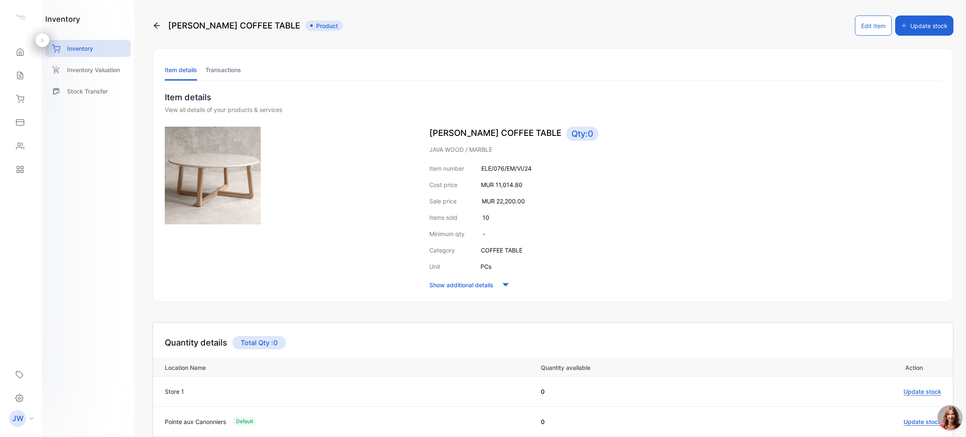
click at [216, 71] on li "Transactions" at bounding box center [223, 69] width 36 height 21
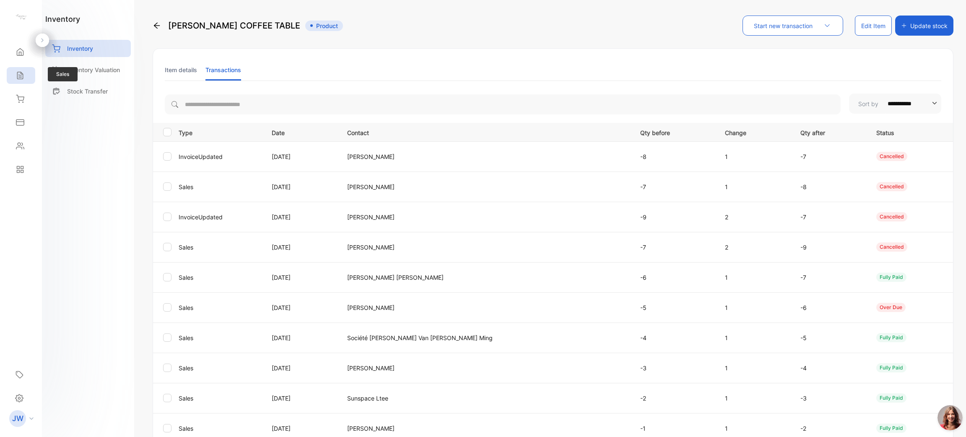
click at [16, 72] on icon at bounding box center [20, 75] width 8 height 8
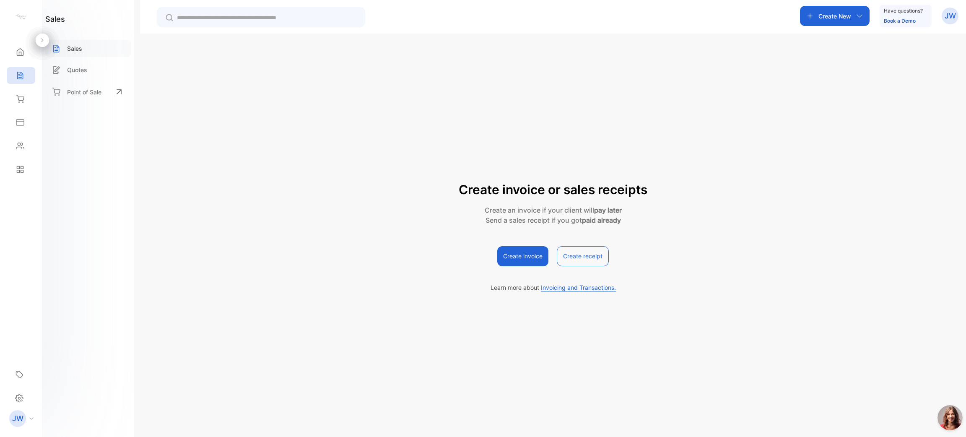
click at [103, 48] on div "Sales" at bounding box center [88, 48] width 86 height 17
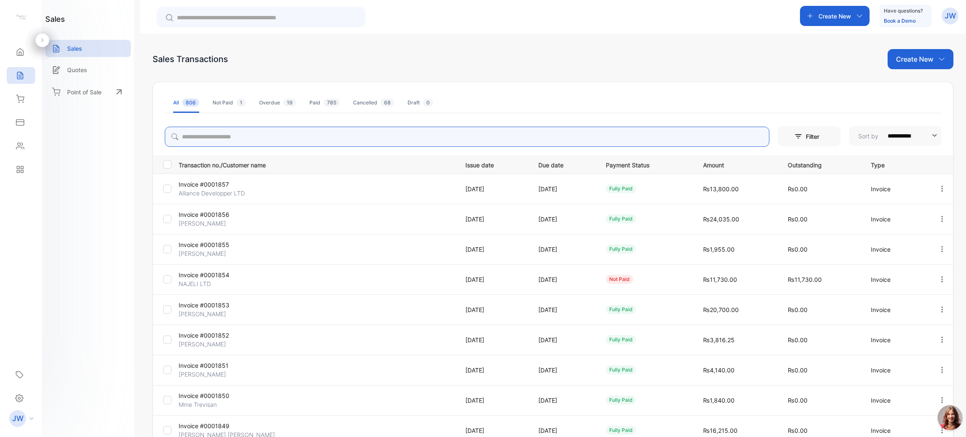
click at [260, 132] on input "search" at bounding box center [467, 137] width 605 height 20
type input "*****"
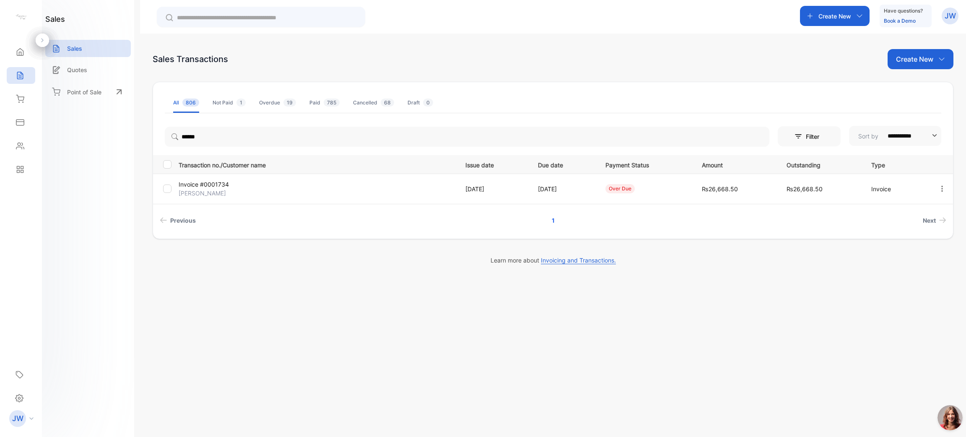
click at [210, 187] on p "Invoice #0001734" at bounding box center [225, 184] width 92 height 9
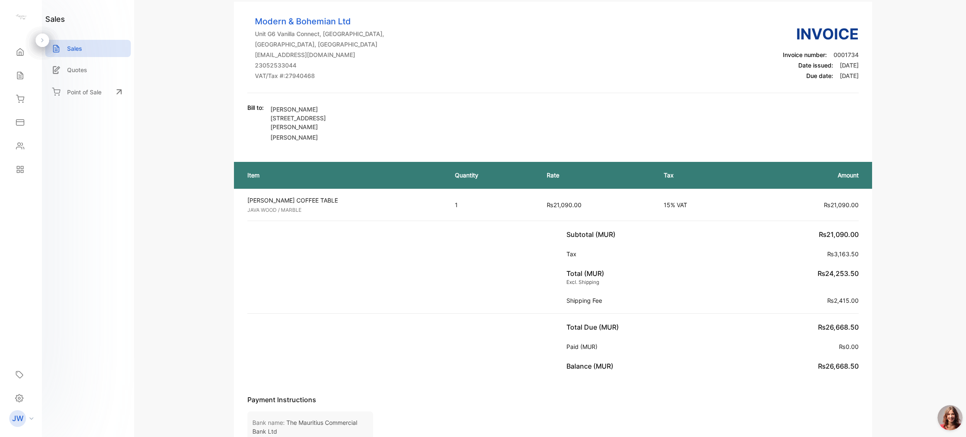
scroll to position [126, 0]
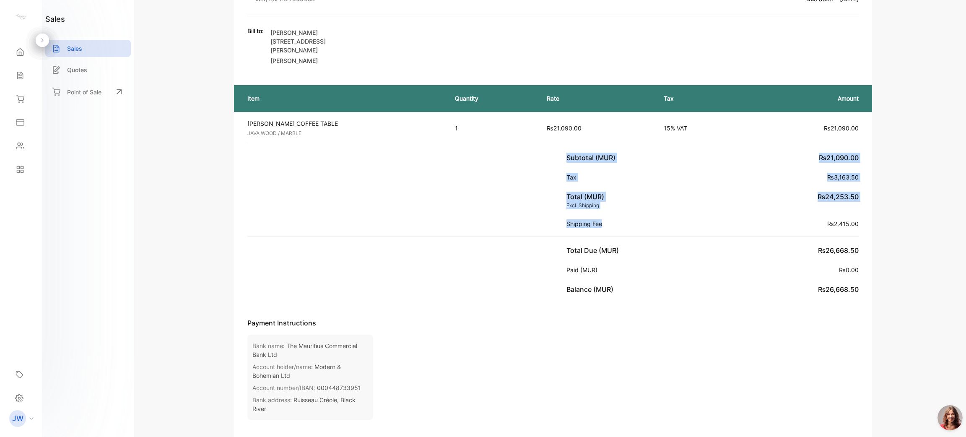
drag, startPoint x: 816, startPoint y: 216, endPoint x: 965, endPoint y: 195, distance: 150.7
click at [965, 197] on div "Invoice #0001734 over due Shipping: Not Delivered Pointe aux Canonniers Edit In…" at bounding box center [553, 218] width 826 height 437
click at [866, 200] on div "Subtotal (MUR) ₨21,090.00 Tax ₨3,163.50 Total (MUR) Excl. Shipping ₨24,253.50 S…" at bounding box center [712, 190] width 319 height 92
